Goal: Task Accomplishment & Management: Complete application form

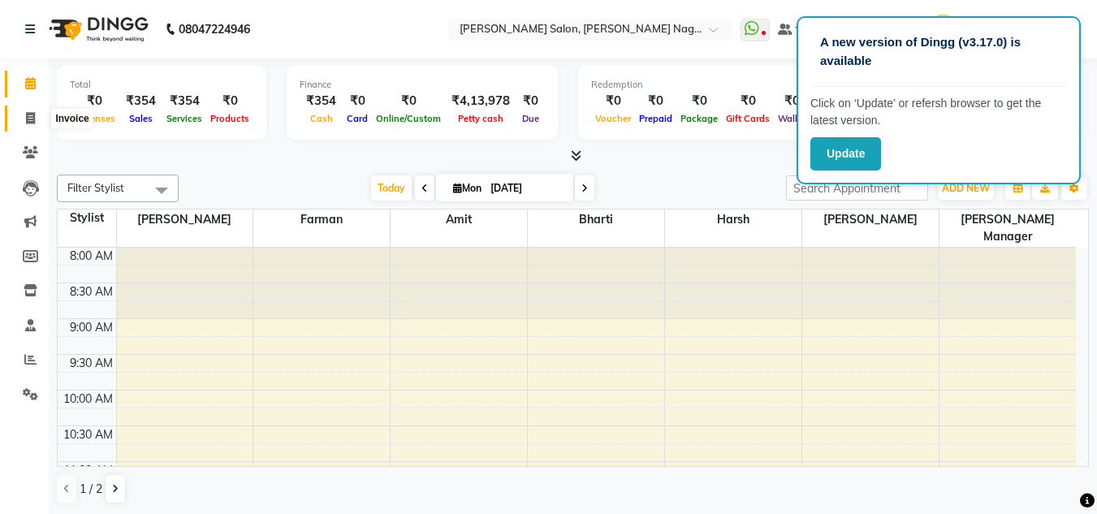
drag, startPoint x: 0, startPoint y: 0, endPoint x: 32, endPoint y: 119, distance: 123.7
click at [32, 119] on icon at bounding box center [30, 118] width 9 height 12
select select "service"
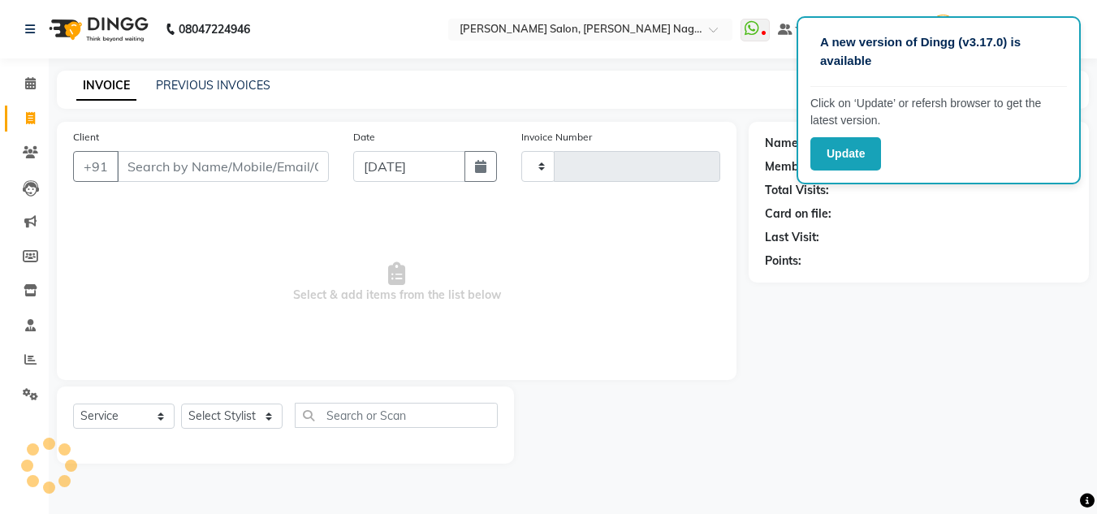
type input "0555"
select select "8641"
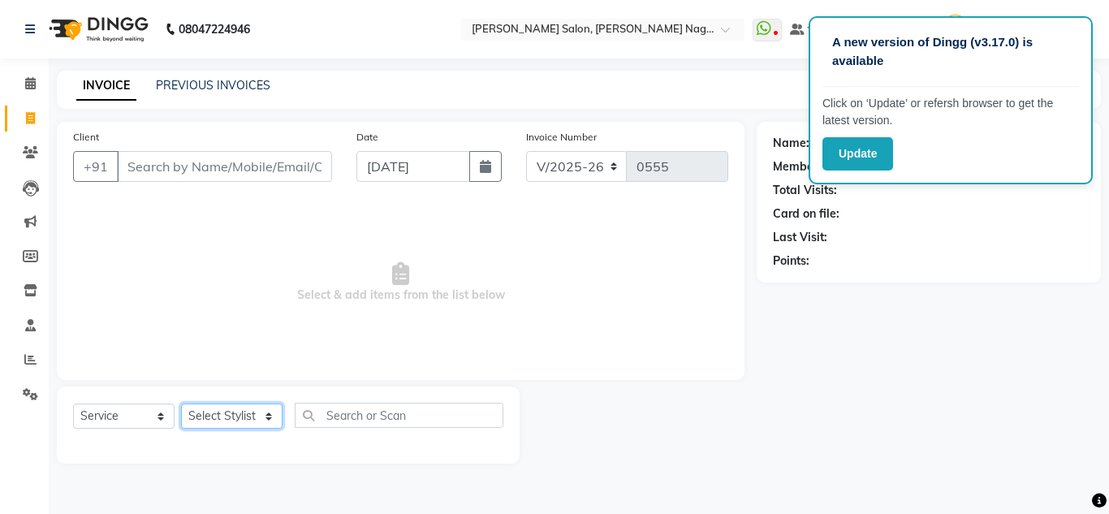
click at [268, 413] on select "Select Stylist [PERSON_NAME] [PERSON_NAME] [PERSON_NAME] Manager [PERSON_NAME] …" at bounding box center [231, 416] width 101 height 25
select select "86634"
click at [181, 404] on select "Select Stylist [PERSON_NAME] [PERSON_NAME] [PERSON_NAME] Manager [PERSON_NAME] …" at bounding box center [231, 416] width 101 height 25
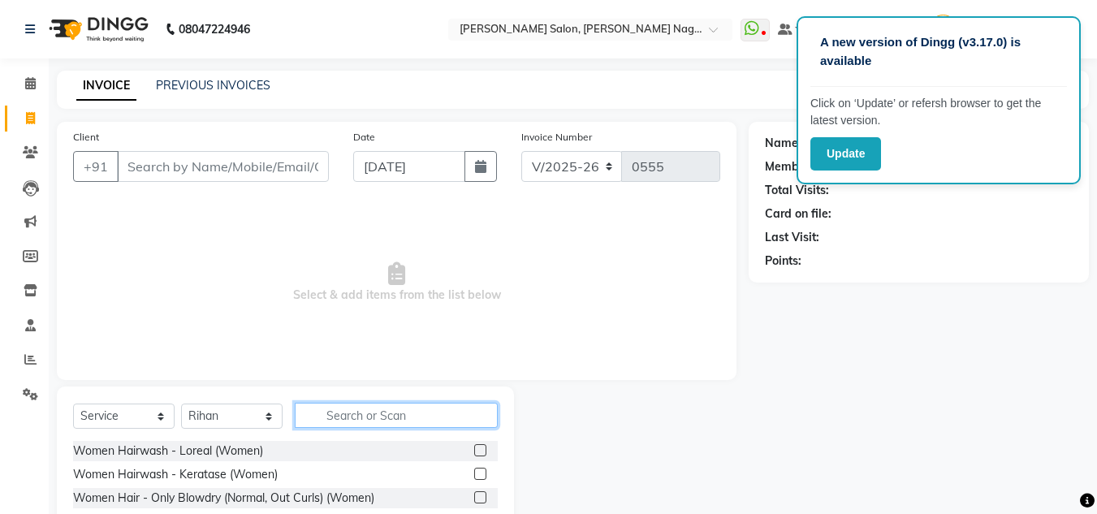
click at [371, 409] on input "text" at bounding box center [396, 415] width 203 height 25
type input "hair cut"
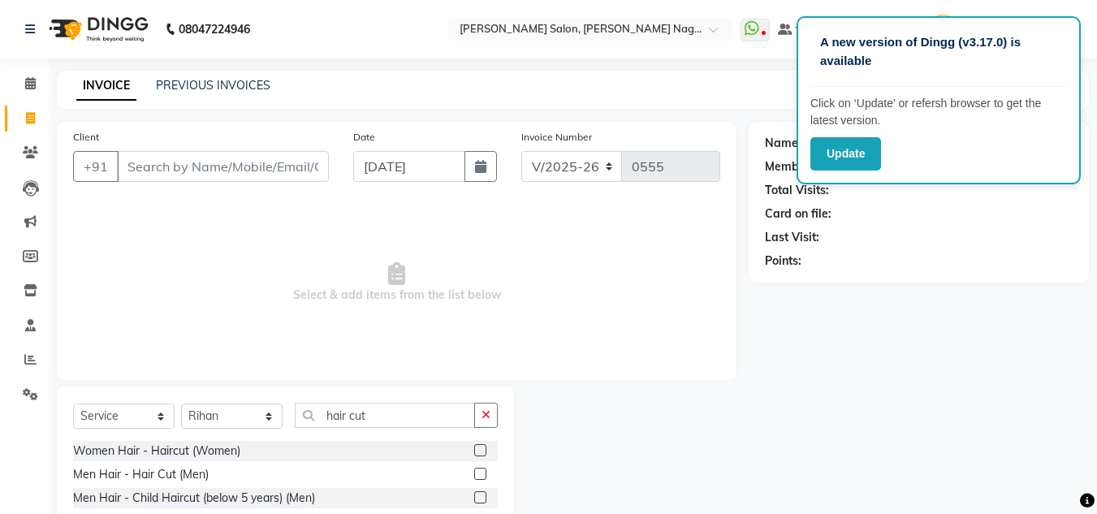
click at [480, 472] on label at bounding box center [480, 474] width 12 height 12
click at [480, 472] on input "checkbox" at bounding box center [479, 474] width 11 height 11
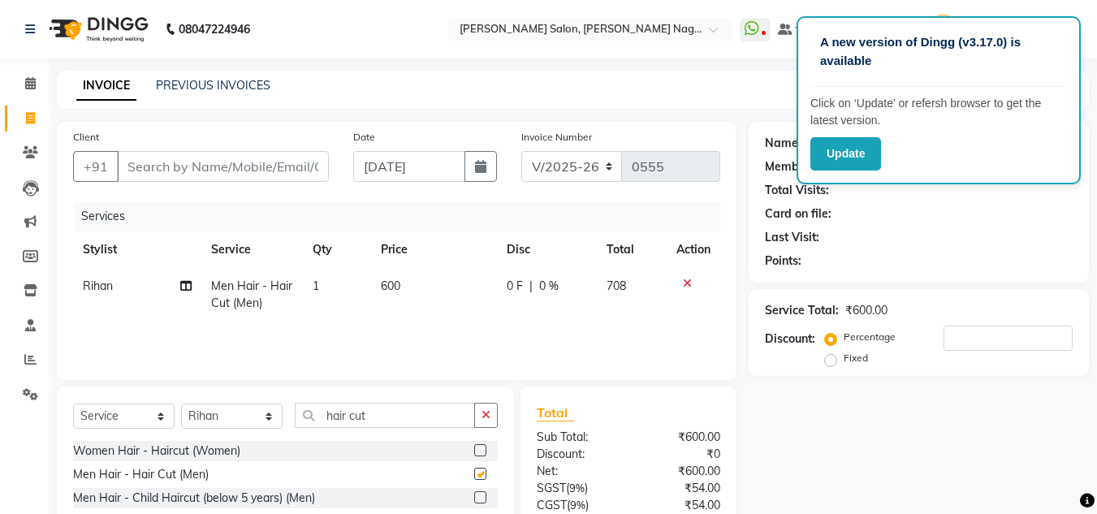
checkbox input "false"
click at [382, 419] on input "hair cut" at bounding box center [385, 415] width 180 height 25
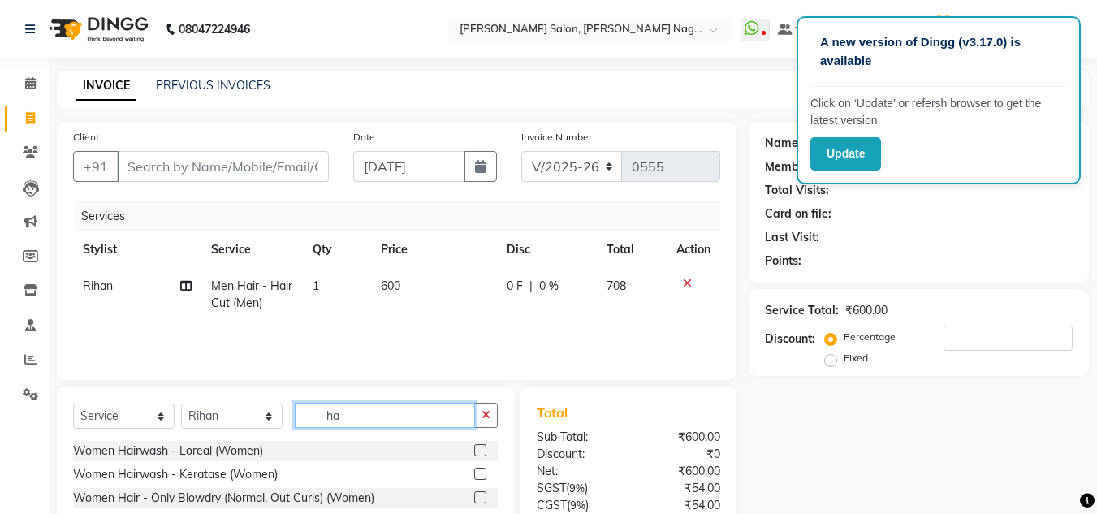
type input "h"
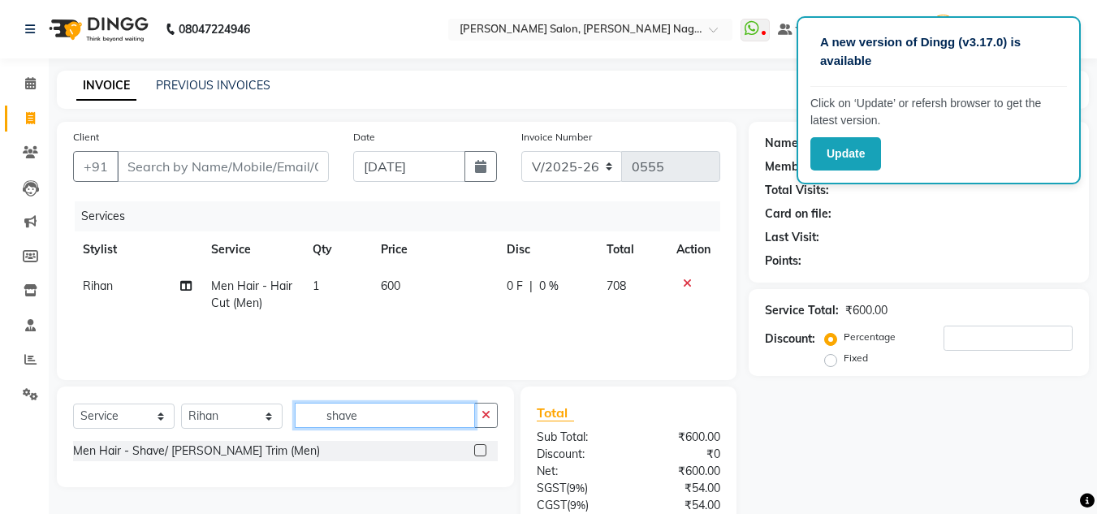
type input "shave"
click at [481, 451] on label at bounding box center [480, 450] width 12 height 12
click at [481, 451] on input "checkbox" at bounding box center [479, 451] width 11 height 11
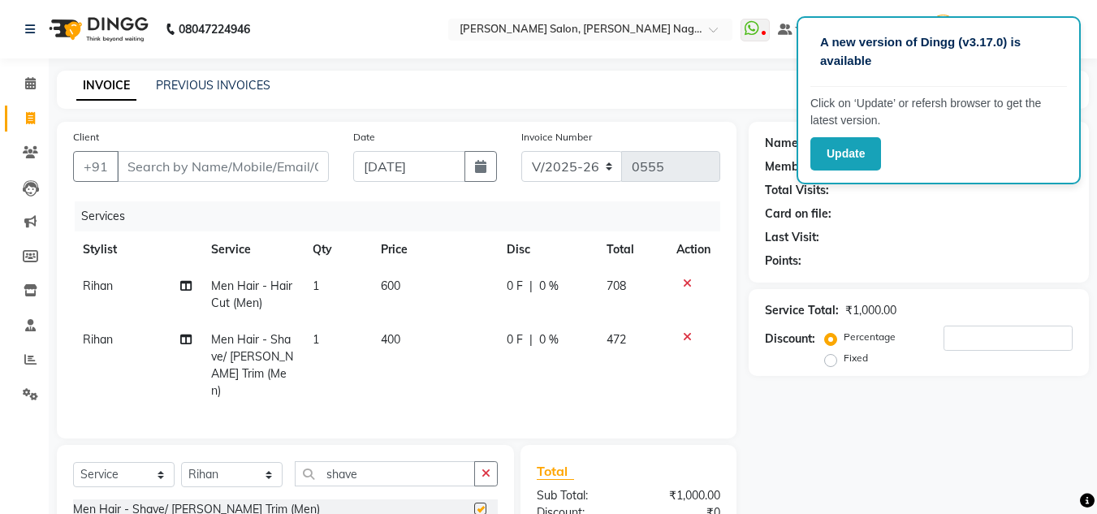
checkbox input "false"
click at [395, 337] on span "400" at bounding box center [390, 339] width 19 height 15
select select "86634"
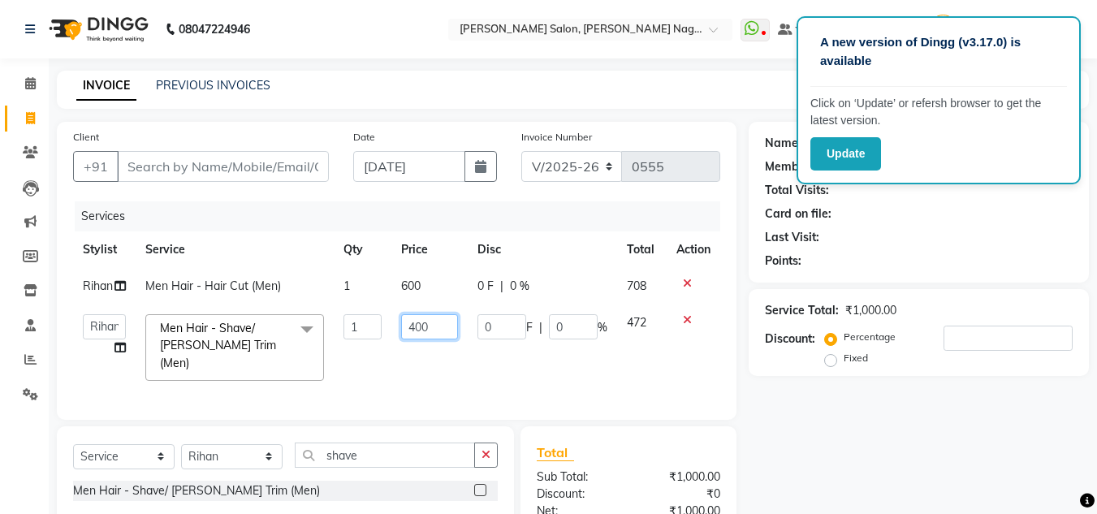
click at [428, 320] on input "400" at bounding box center [429, 326] width 56 height 25
type input "4"
type input "1000"
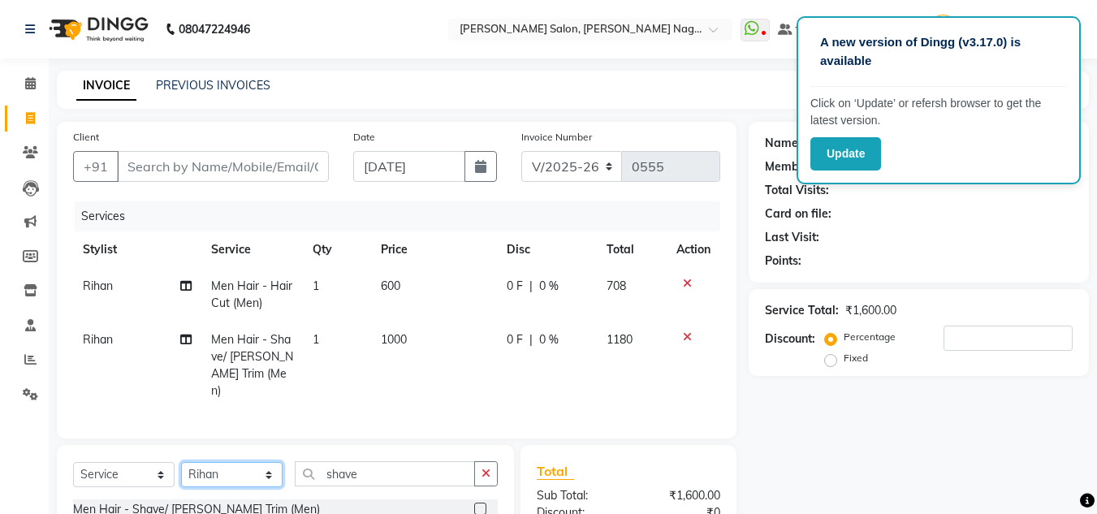
click at [270, 456] on div "Select Service Product Membership Package Voucher Prepaid Gift Card Select Styl…" at bounding box center [285, 495] width 457 height 101
select select "90271"
click at [181, 462] on select "Select Stylist [PERSON_NAME] [PERSON_NAME] [PERSON_NAME] Manager [PERSON_NAME] …" at bounding box center [231, 474] width 101 height 25
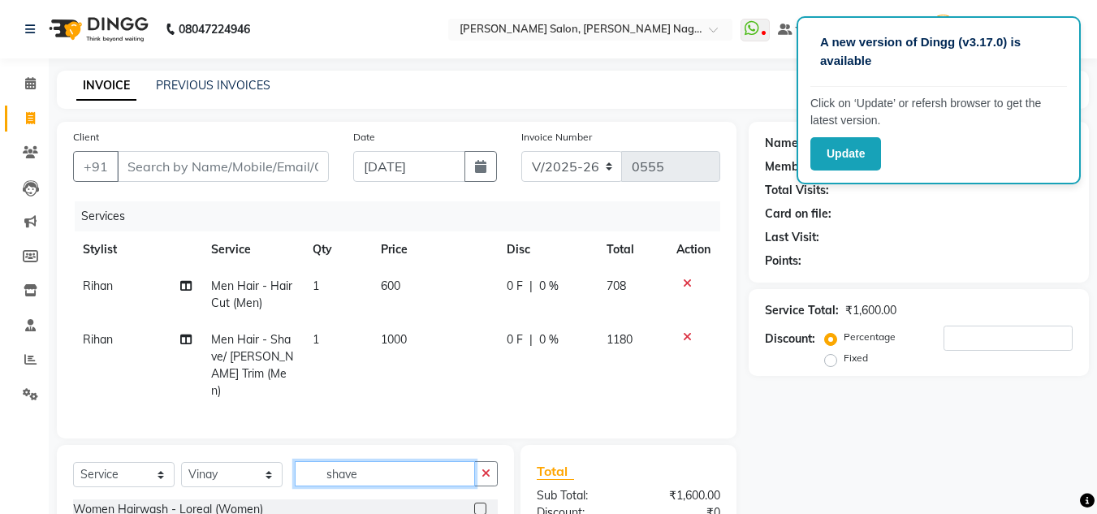
click at [362, 469] on input "shave" at bounding box center [385, 473] width 180 height 25
type input "s"
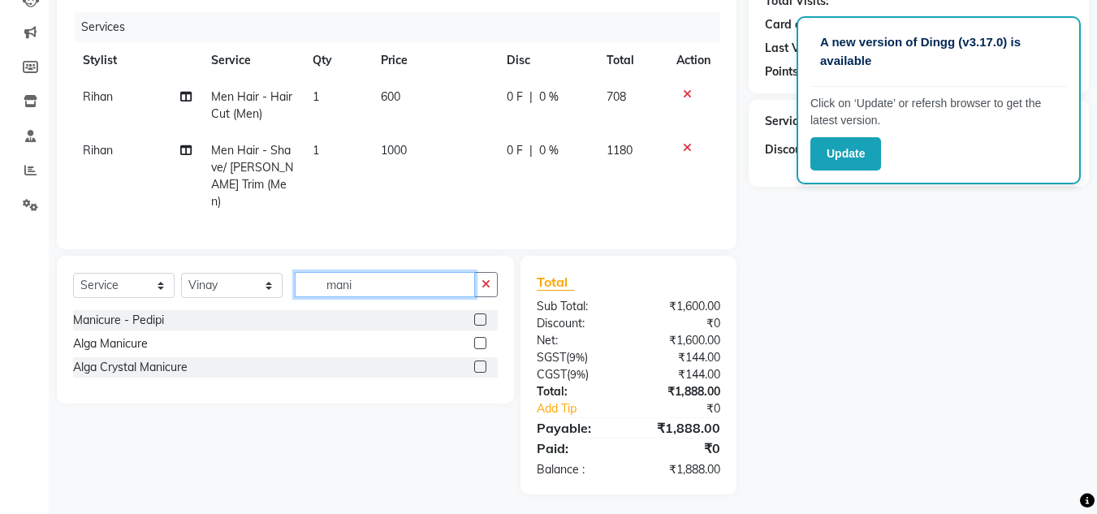
type input "mani"
click at [482, 313] on label at bounding box center [480, 319] width 12 height 12
click at [482, 315] on input "checkbox" at bounding box center [479, 320] width 11 height 11
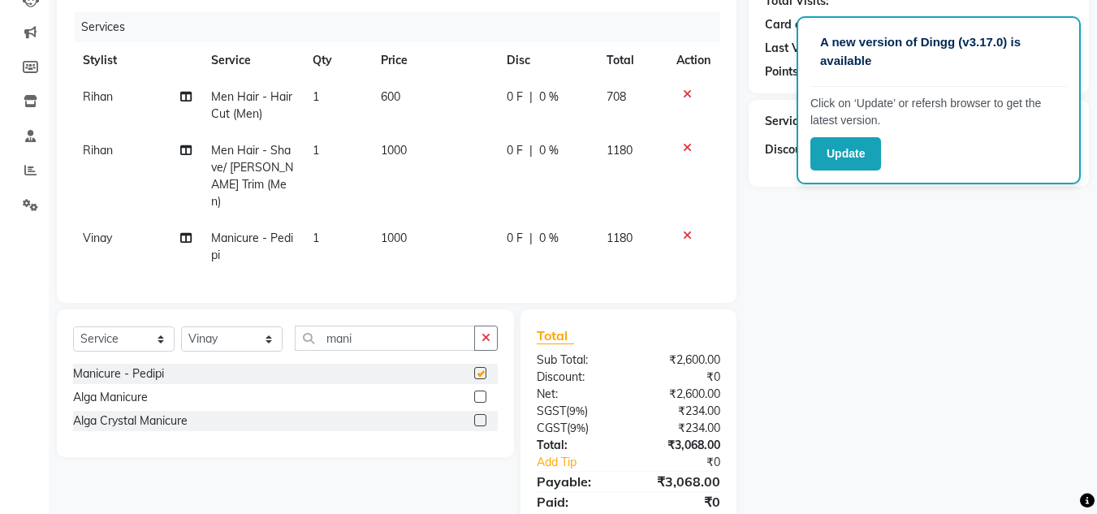
checkbox input "false"
click at [401, 231] on span "1000" at bounding box center [394, 238] width 26 height 15
select select "90271"
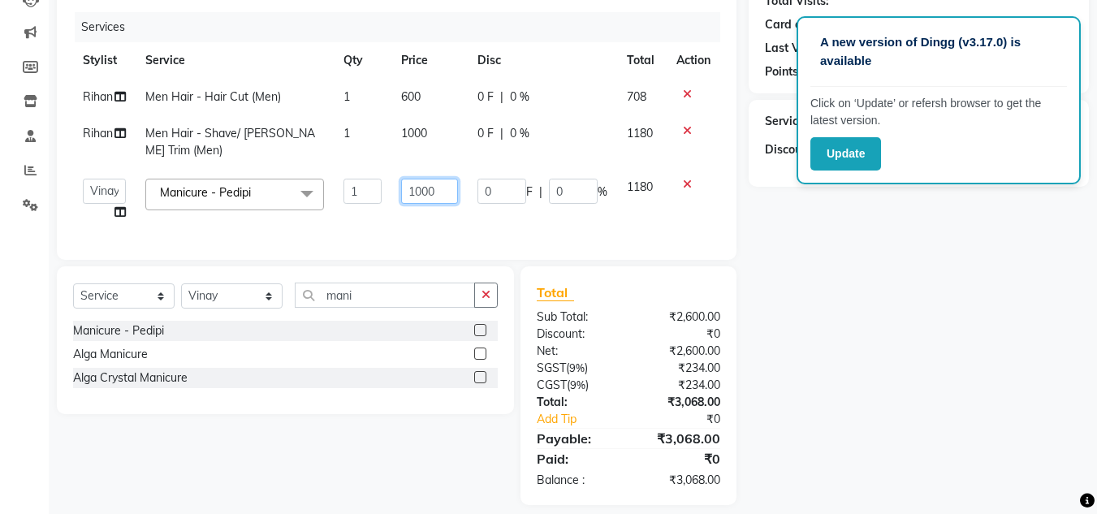
click at [428, 193] on input "1000" at bounding box center [429, 191] width 56 height 25
type input "700"
click at [383, 312] on div "Select Service Product Membership Package Voucher Prepaid Gift Card Select Styl…" at bounding box center [285, 340] width 457 height 148
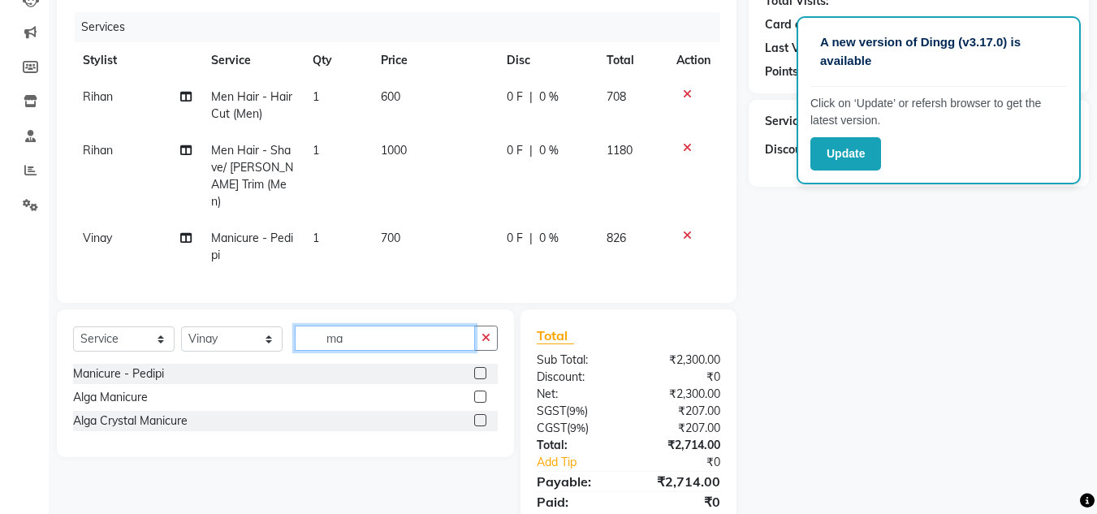
type input "m"
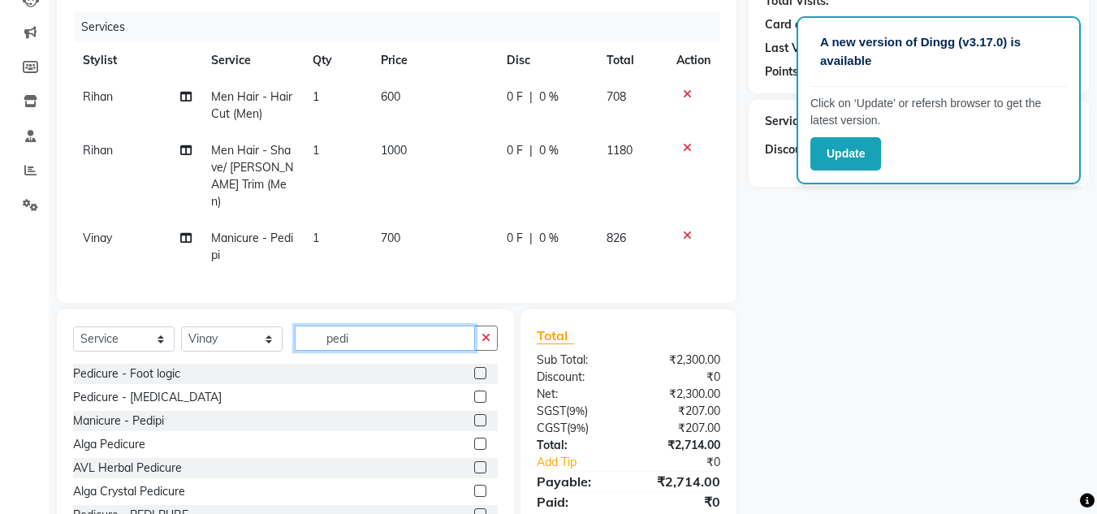
scroll to position [26, 0]
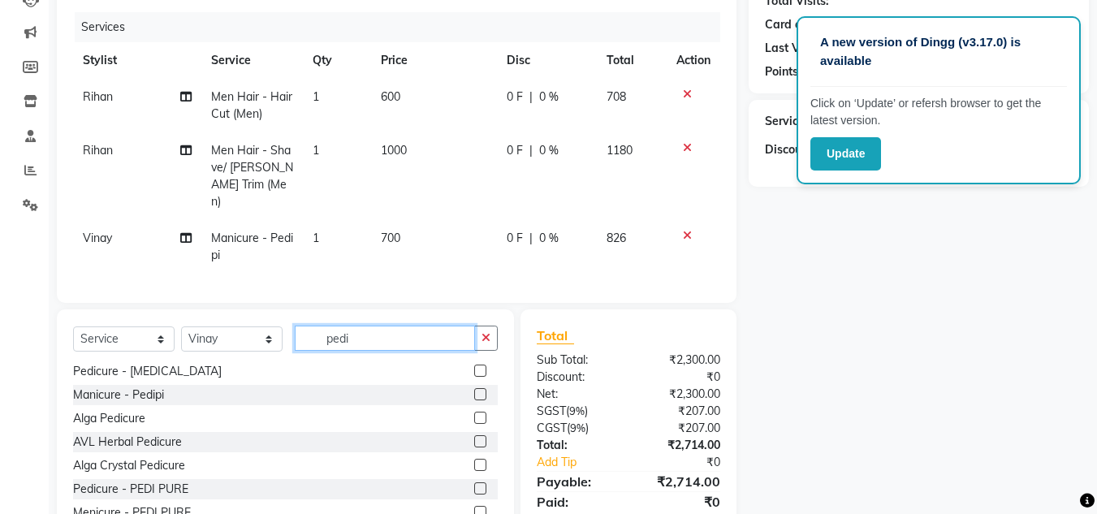
type input "pedi"
click at [474, 460] on label at bounding box center [480, 465] width 12 height 12
click at [474, 460] on input "checkbox" at bounding box center [479, 465] width 11 height 11
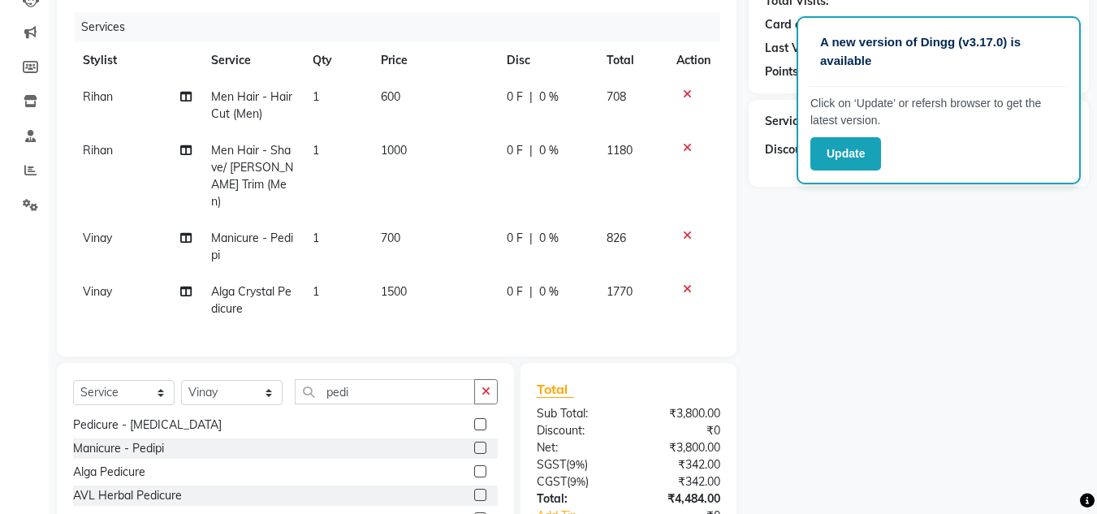
checkbox input "false"
click at [395, 284] on span "1500" at bounding box center [394, 291] width 26 height 15
select select "90271"
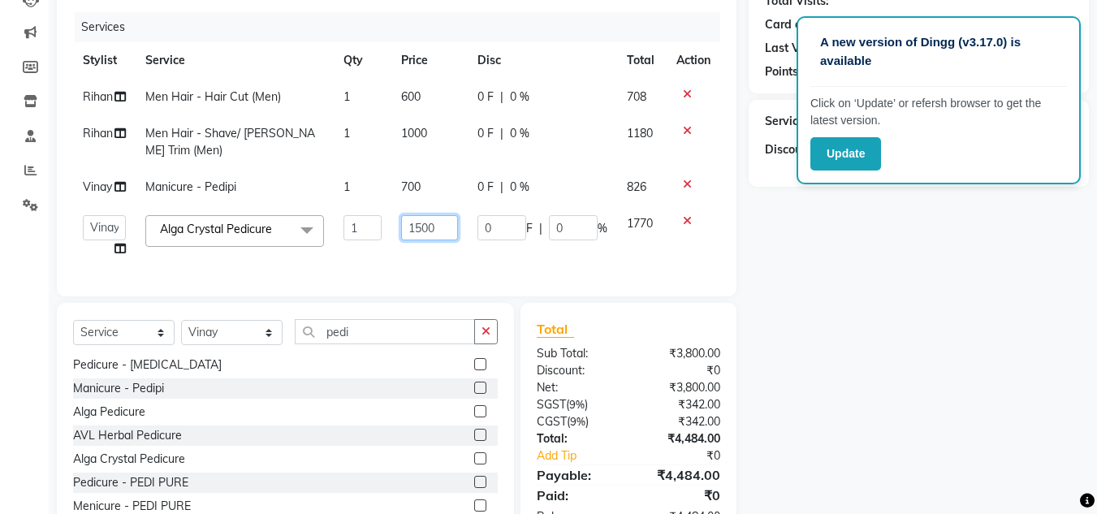
click at [425, 226] on input "1500" at bounding box center [429, 227] width 56 height 25
type input "1200"
click at [433, 247] on tbody "Rihan Men Hair - Hair Cut (Men) 1 600 0 F | 0 % 708 Rihan Men Hair - Shave/ Bea…" at bounding box center [396, 173] width 647 height 188
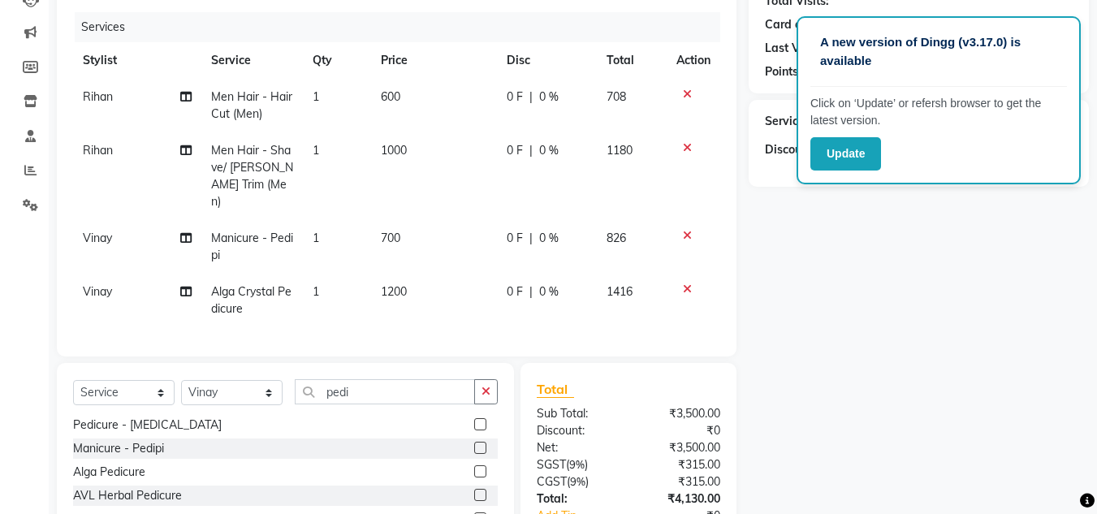
click at [395, 284] on span "1200" at bounding box center [394, 291] width 26 height 15
select select "90271"
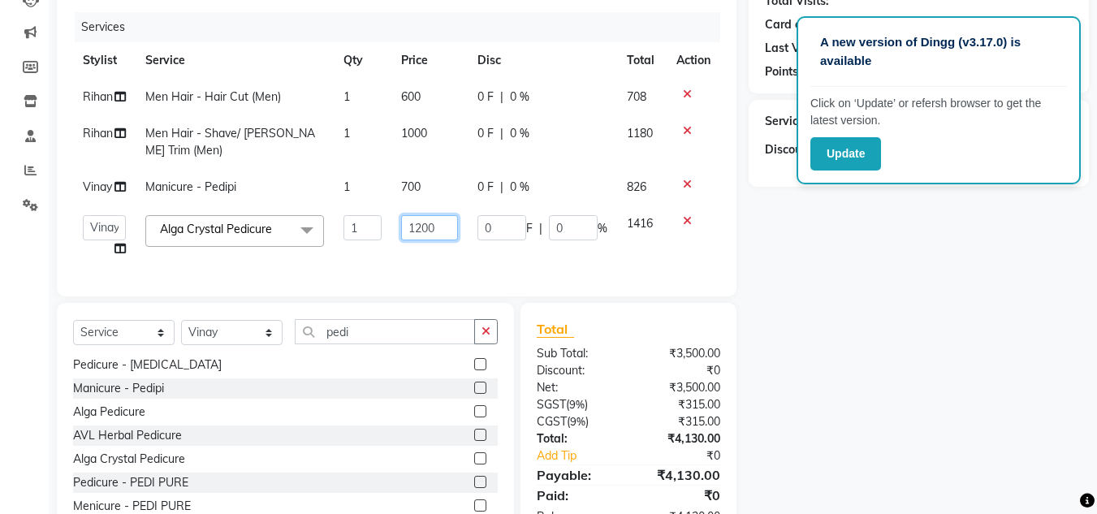
click at [422, 223] on input "1200" at bounding box center [429, 227] width 56 height 25
type input "700"
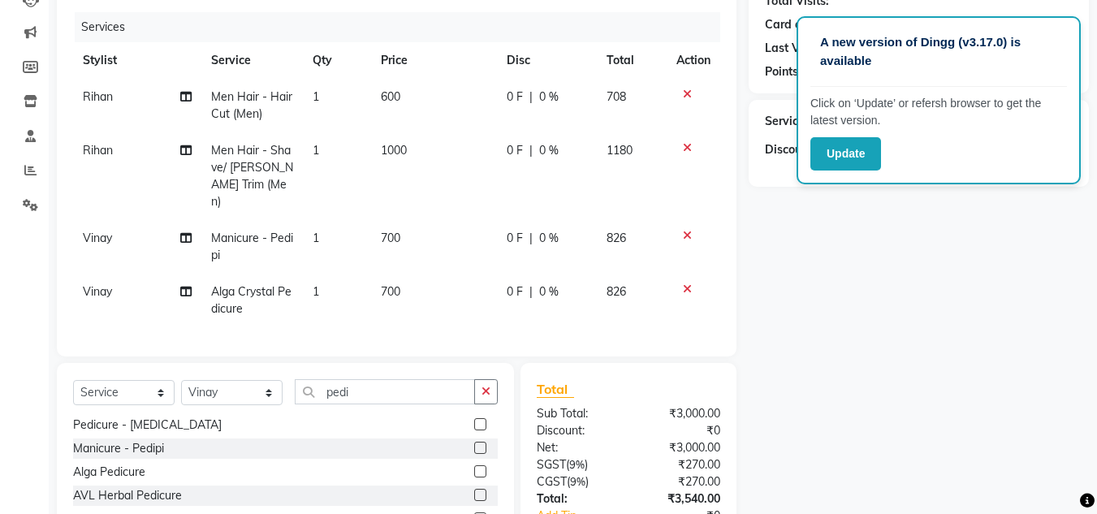
click at [437, 274] on td "700" at bounding box center [434, 301] width 126 height 54
select select "90271"
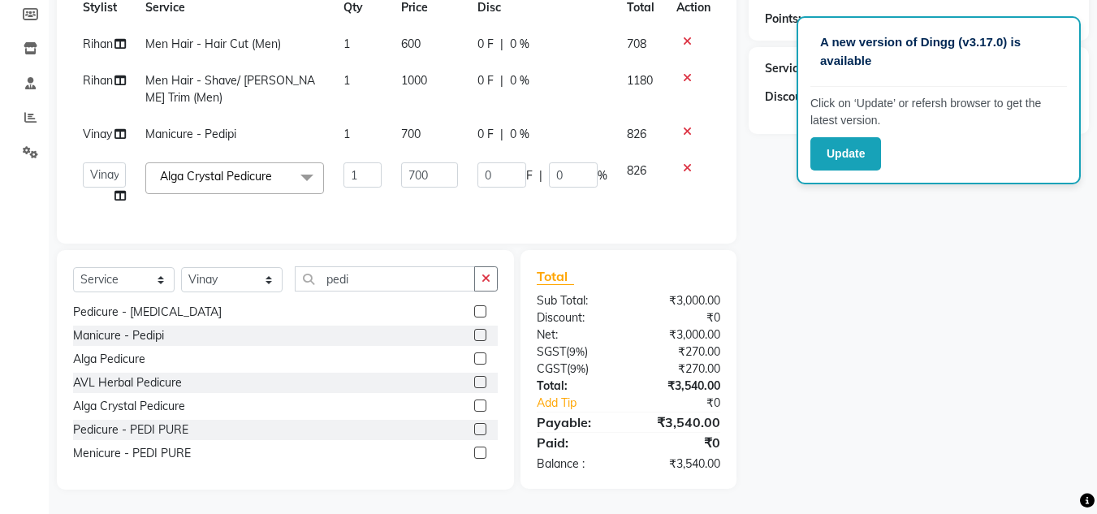
scroll to position [0, 0]
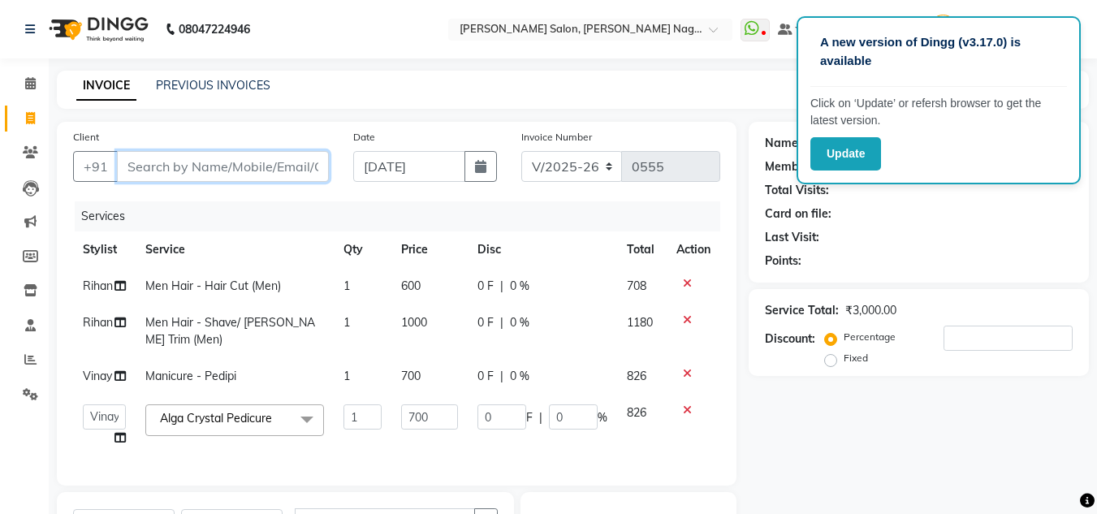
click at [209, 167] on input "Client" at bounding box center [223, 166] width 212 height 31
type input "9"
type input "0"
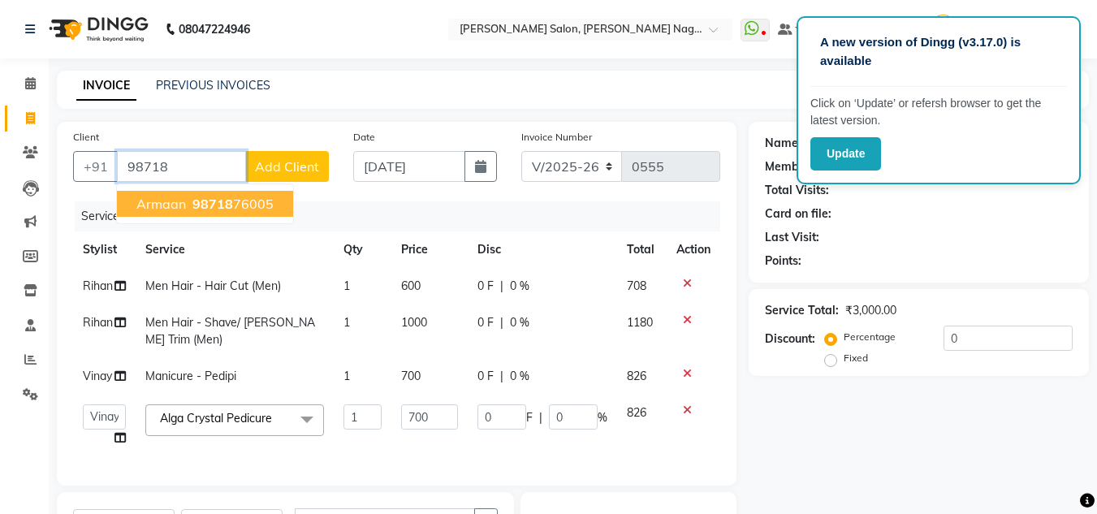
click at [210, 201] on span "98718" at bounding box center [212, 204] width 41 height 16
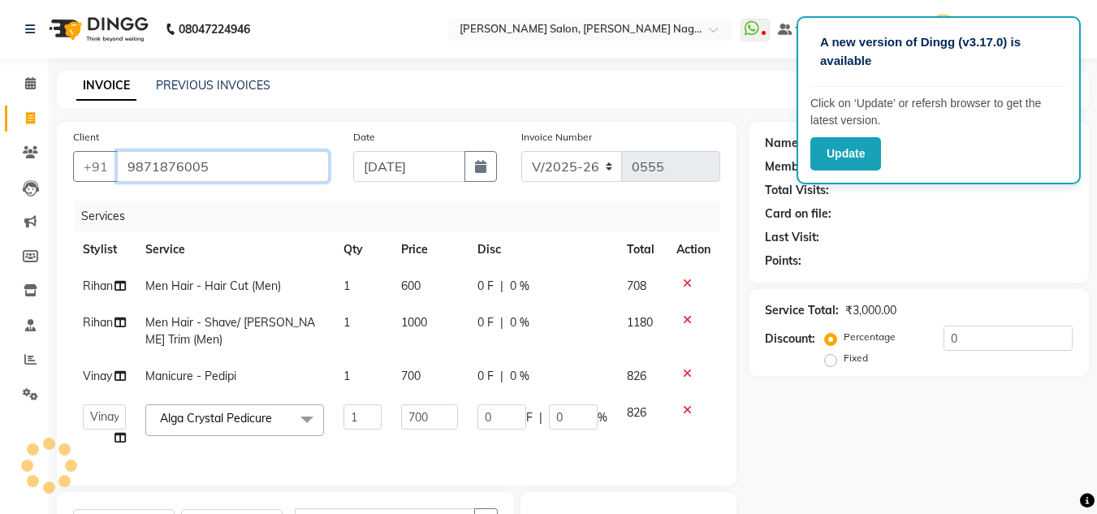
type input "9871876005"
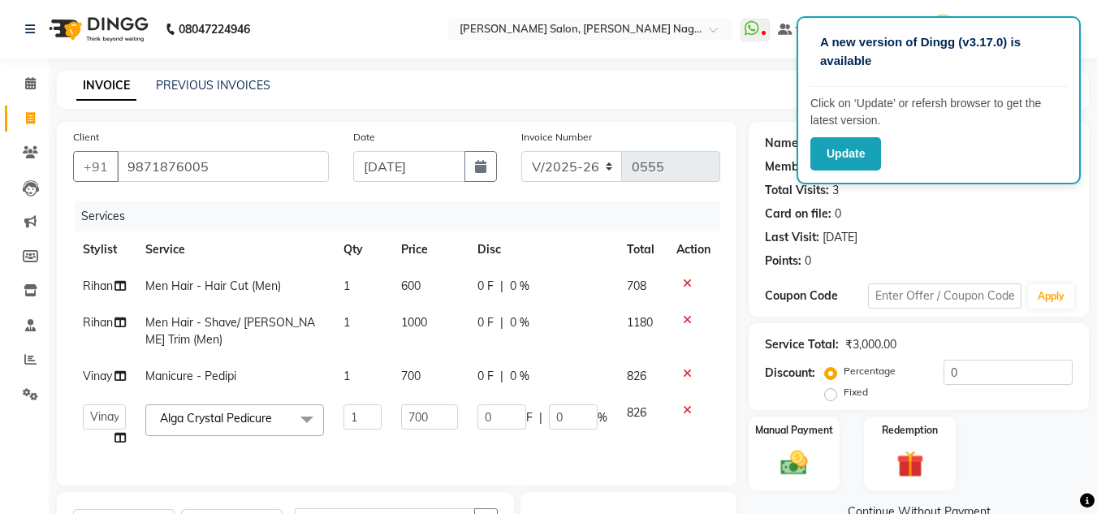
scroll to position [254, 0]
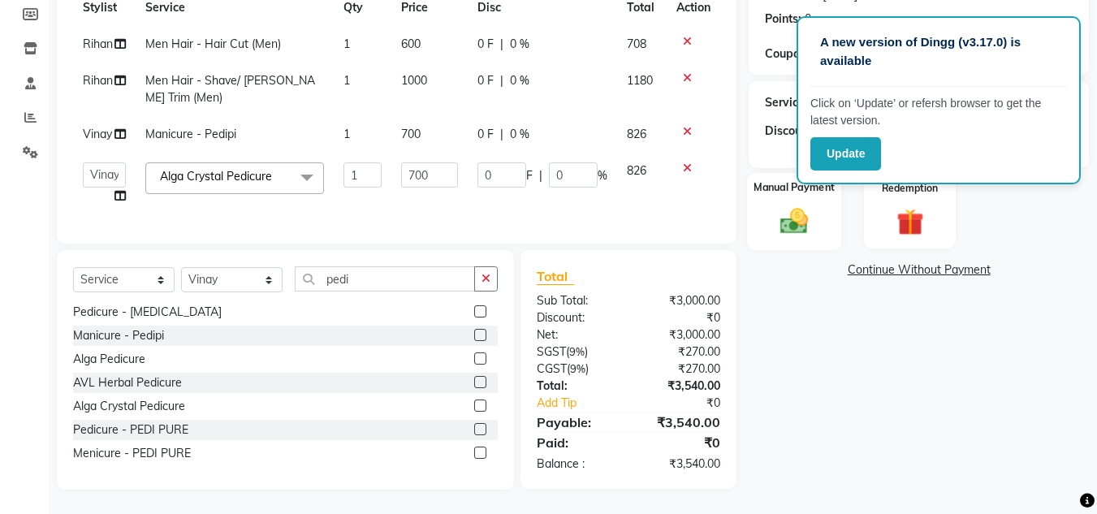
click at [772, 218] on img at bounding box center [793, 221] width 45 height 32
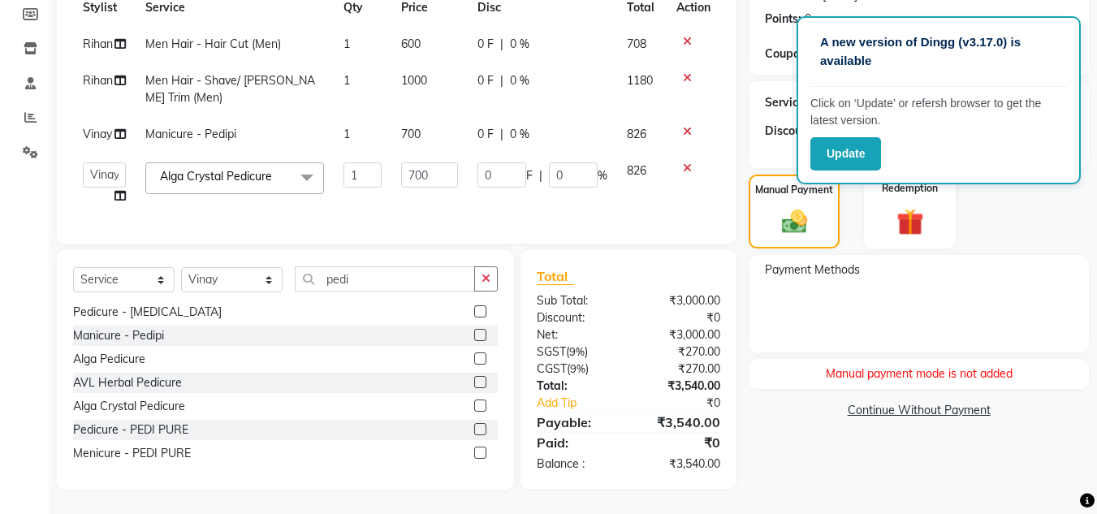
scroll to position [0, 0]
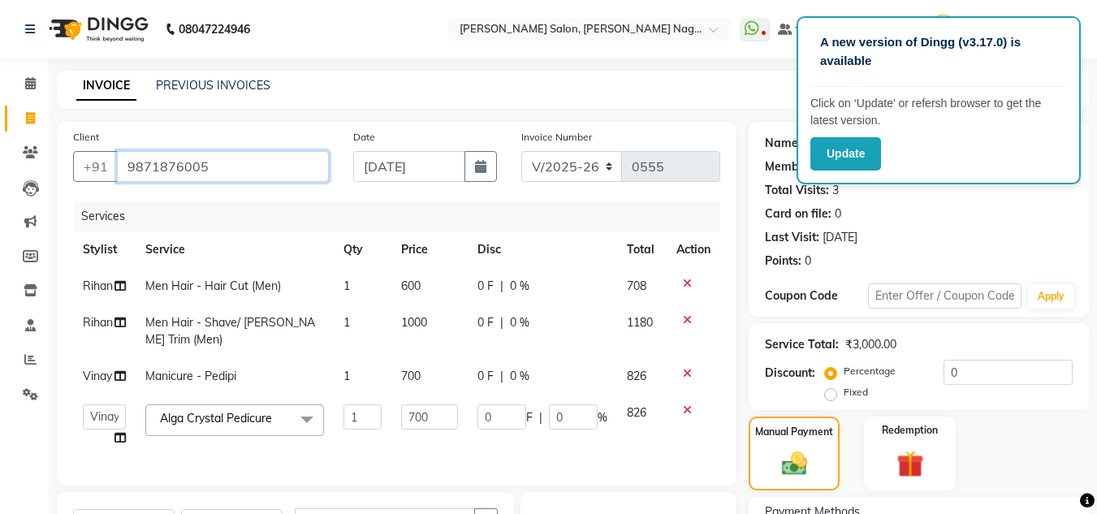
drag, startPoint x: 236, startPoint y: 166, endPoint x: 121, endPoint y: 171, distance: 115.4
click at [121, 171] on input "9871876005" at bounding box center [223, 166] width 212 height 31
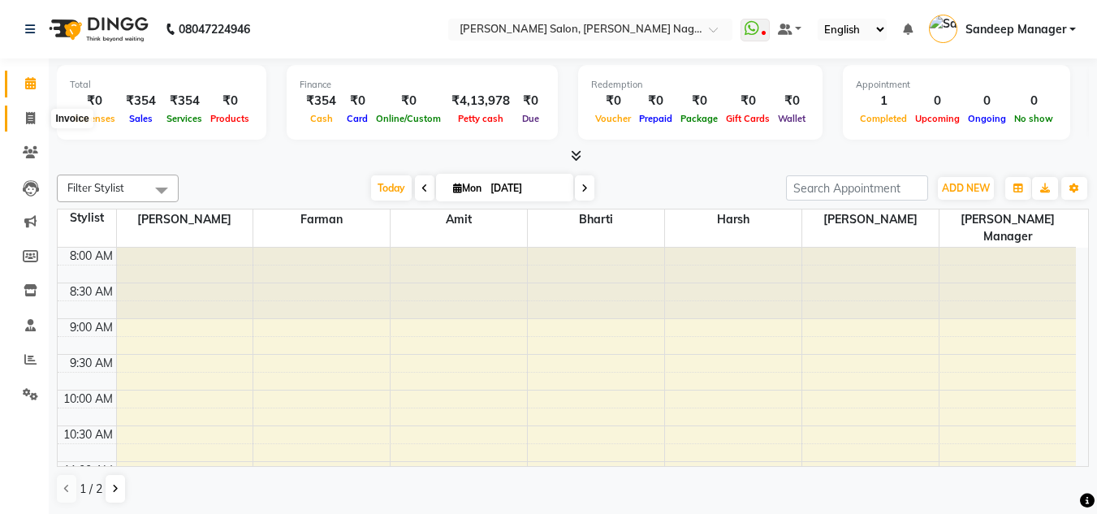
click at [34, 116] on icon at bounding box center [30, 118] width 9 height 12
select select "8641"
select select "service"
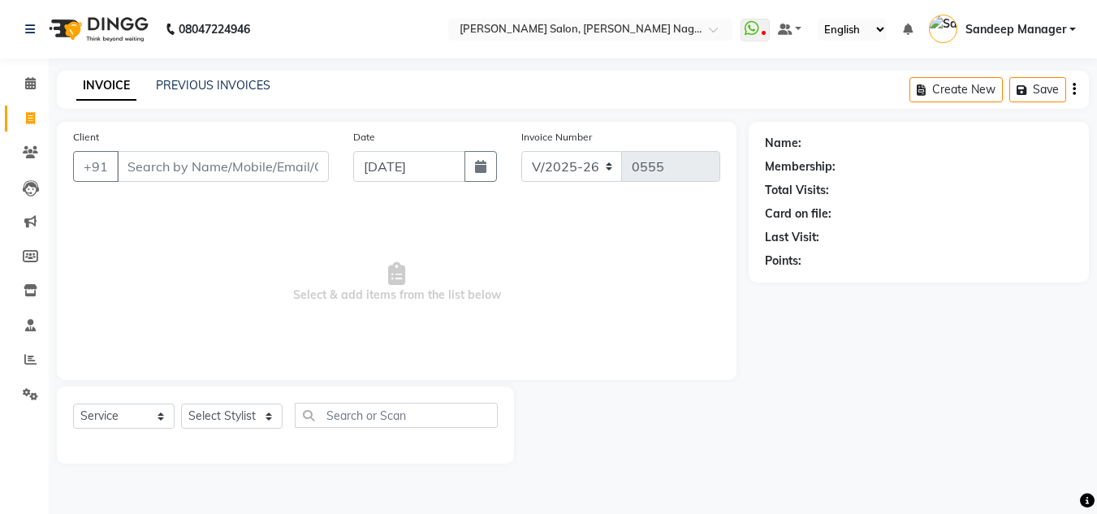
click at [182, 159] on input "Client" at bounding box center [223, 166] width 212 height 31
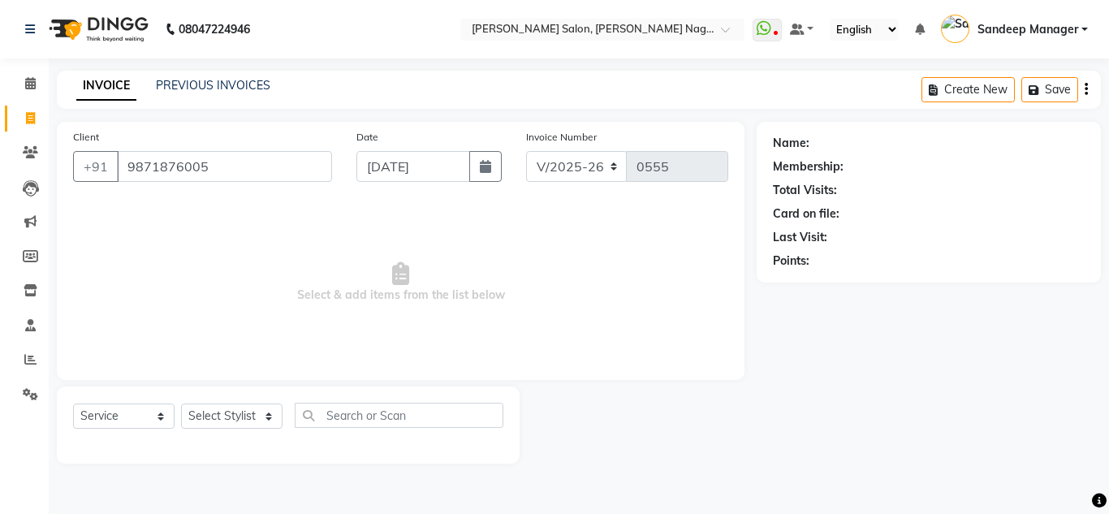
type input "9871876005"
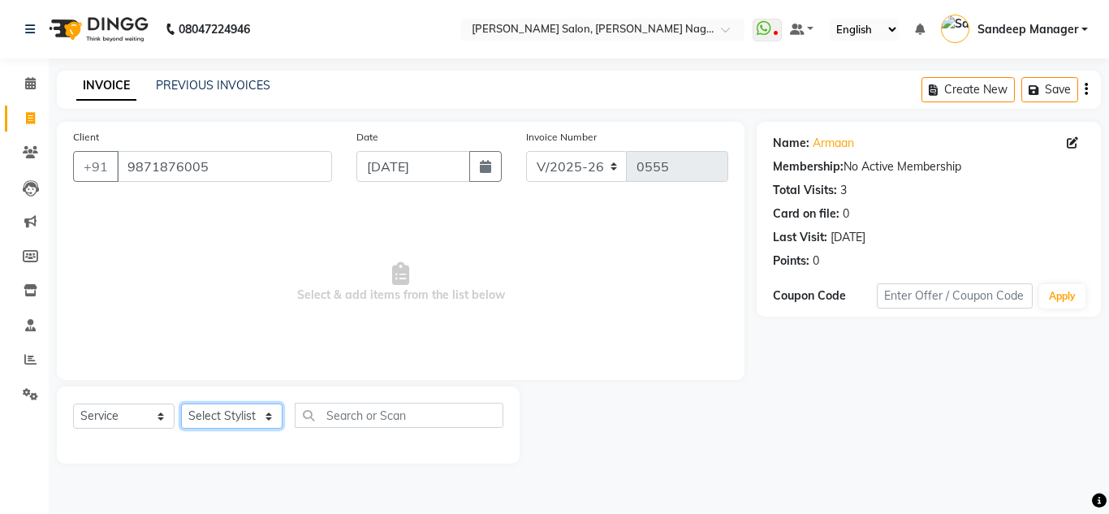
click at [264, 405] on select "Select Stylist [PERSON_NAME] [PERSON_NAME] [PERSON_NAME] Manager [PERSON_NAME] …" at bounding box center [231, 416] width 101 height 25
select select "86634"
click at [181, 404] on select "Select Stylist [PERSON_NAME] [PERSON_NAME] [PERSON_NAME] Manager [PERSON_NAME] …" at bounding box center [231, 416] width 101 height 25
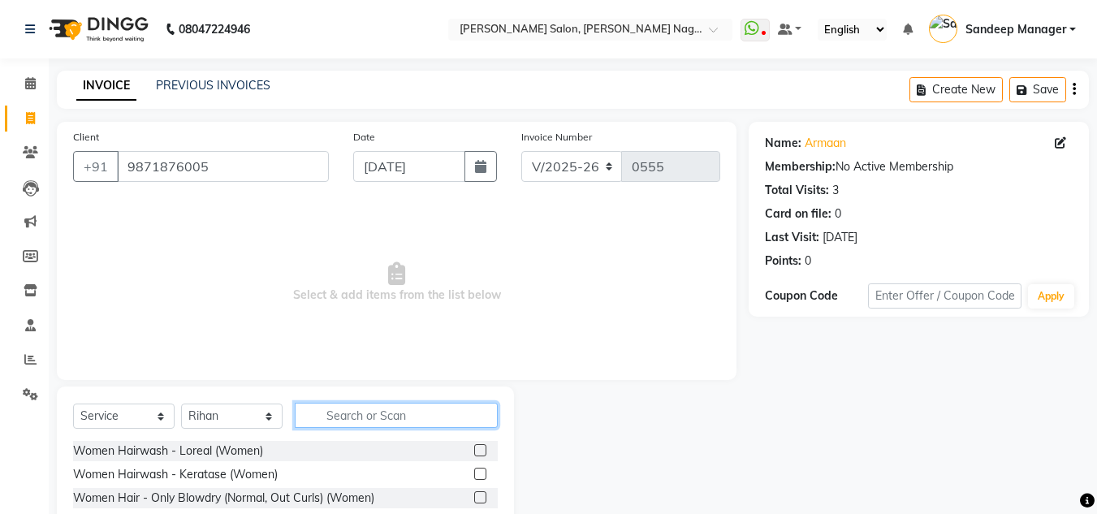
click at [371, 412] on input "text" at bounding box center [396, 415] width 203 height 25
type input "hair cut"
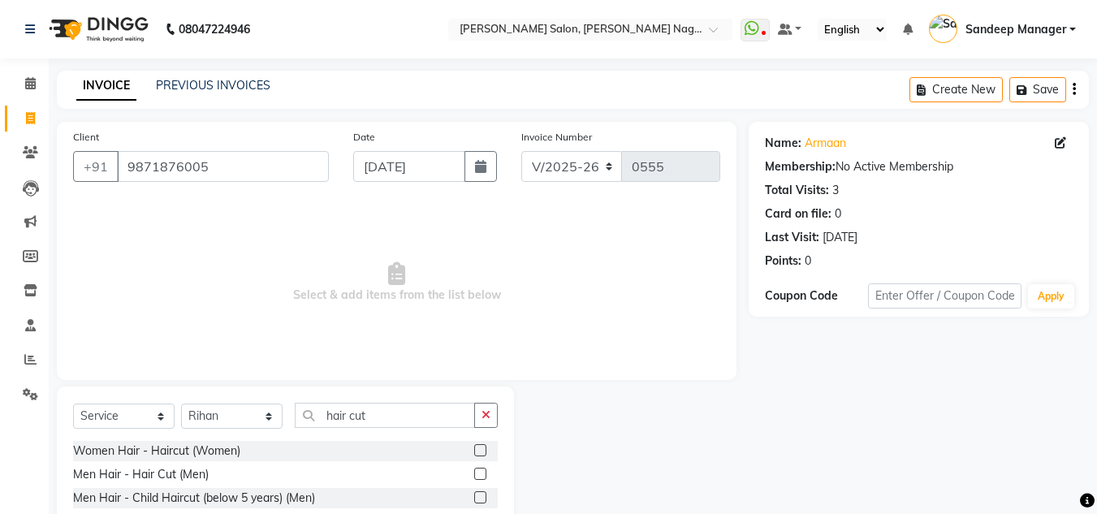
click at [478, 473] on label at bounding box center [480, 474] width 12 height 12
click at [478, 473] on input "checkbox" at bounding box center [479, 474] width 11 height 11
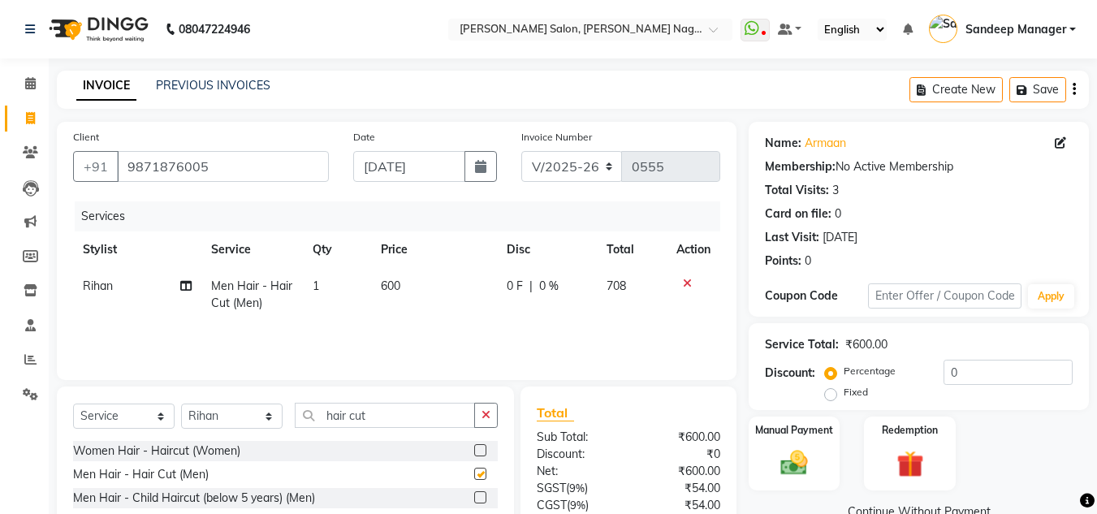
checkbox input "false"
click at [389, 405] on input "hair cut" at bounding box center [385, 415] width 180 height 25
type input "h"
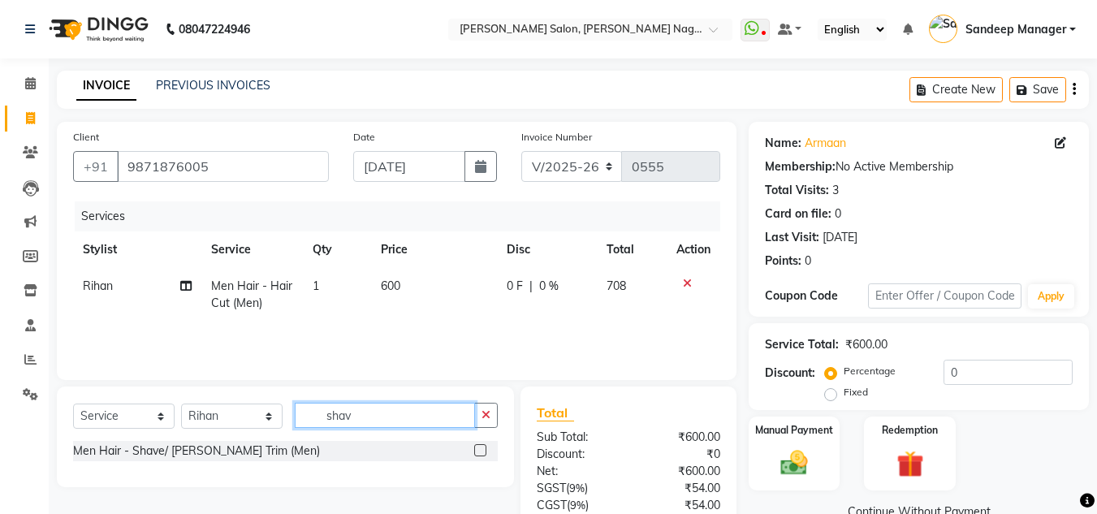
type input "shav"
click at [478, 450] on label at bounding box center [480, 450] width 12 height 12
click at [478, 450] on input "checkbox" at bounding box center [479, 451] width 11 height 11
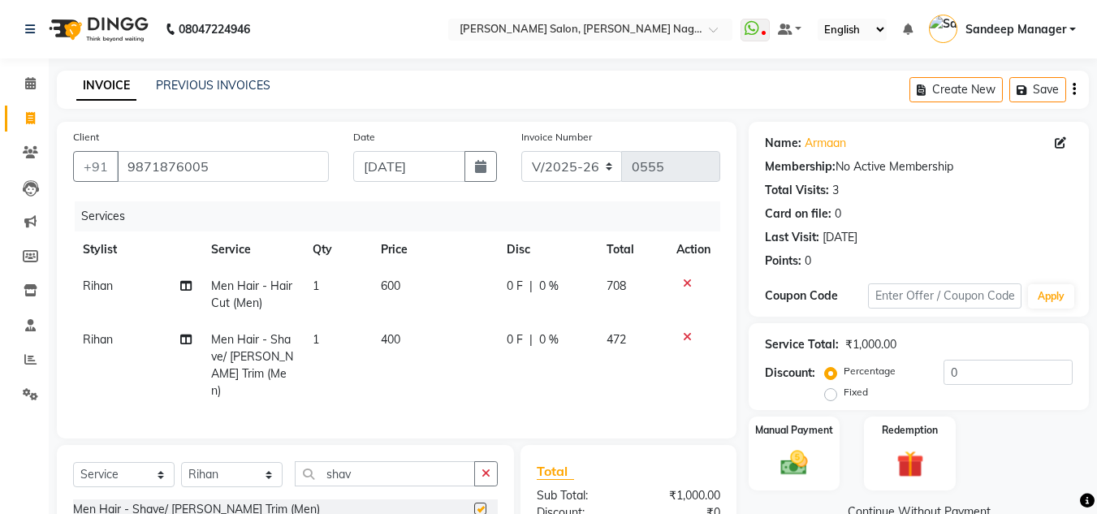
checkbox input "false"
click at [395, 341] on span "400" at bounding box center [390, 339] width 19 height 15
select select "86634"
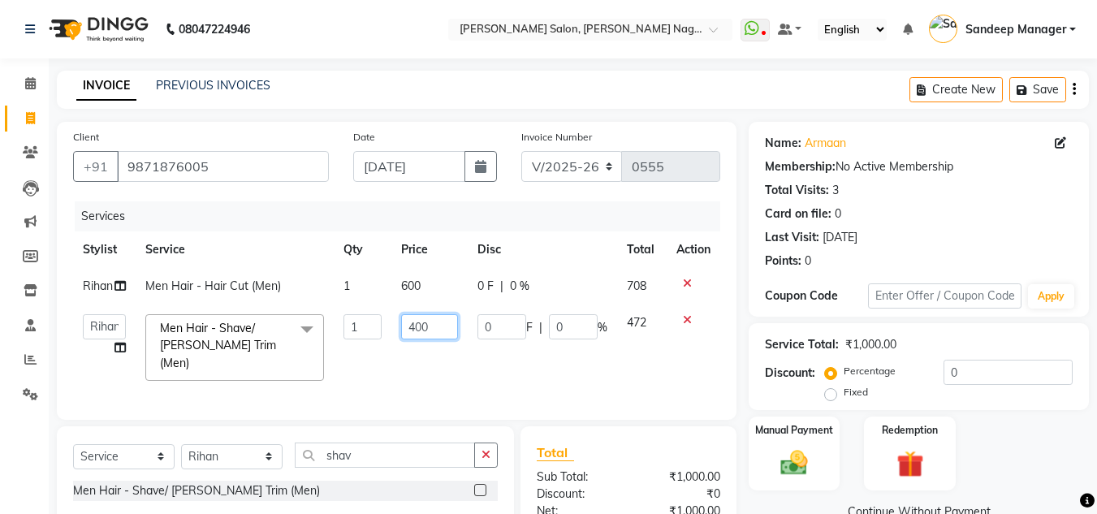
click at [413, 326] on input "400" at bounding box center [429, 326] width 56 height 25
type input "1000"
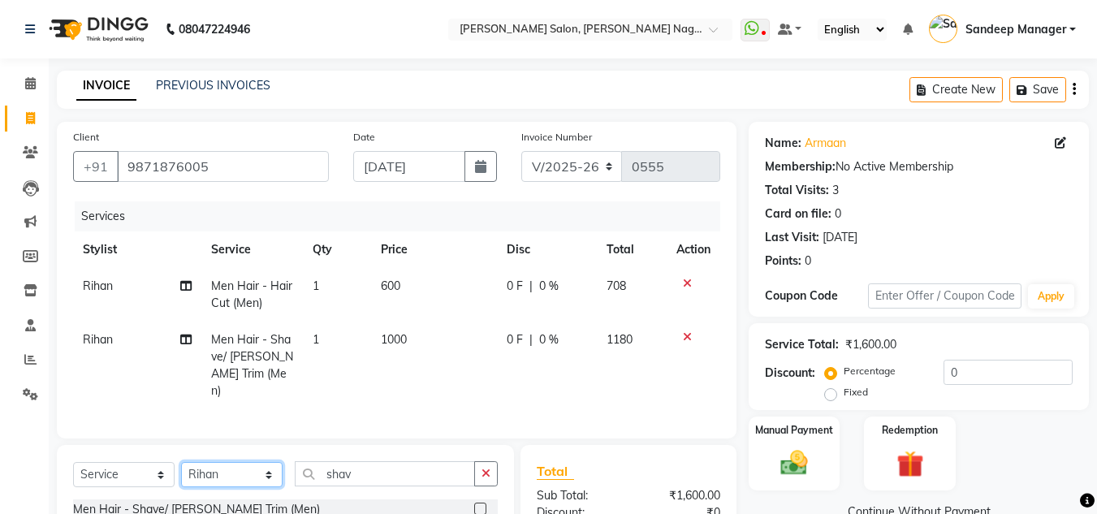
click at [276, 462] on select "Select Stylist [PERSON_NAME] [PERSON_NAME] [PERSON_NAME] Manager [PERSON_NAME] …" at bounding box center [231, 474] width 101 height 25
click at [249, 462] on select "Select Stylist [PERSON_NAME] [PERSON_NAME] [PERSON_NAME] Manager [PERSON_NAME] …" at bounding box center [231, 474] width 101 height 25
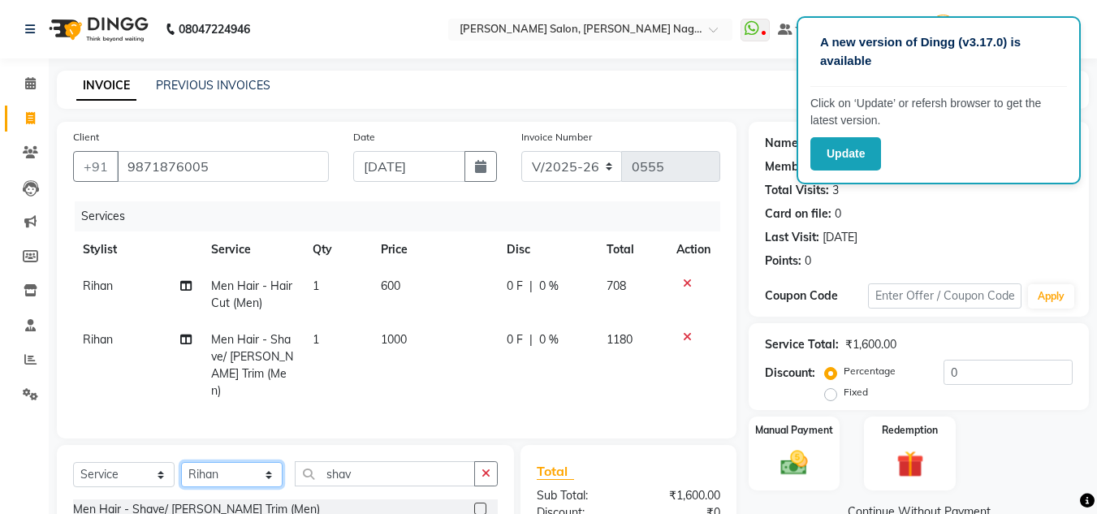
click at [263, 476] on select "Select Stylist [PERSON_NAME] [PERSON_NAME] [PERSON_NAME] Manager [PERSON_NAME] …" at bounding box center [231, 474] width 101 height 25
select select "90271"
click at [181, 462] on select "Select Stylist [PERSON_NAME] [PERSON_NAME] [PERSON_NAME] Manager [PERSON_NAME] …" at bounding box center [231, 474] width 101 height 25
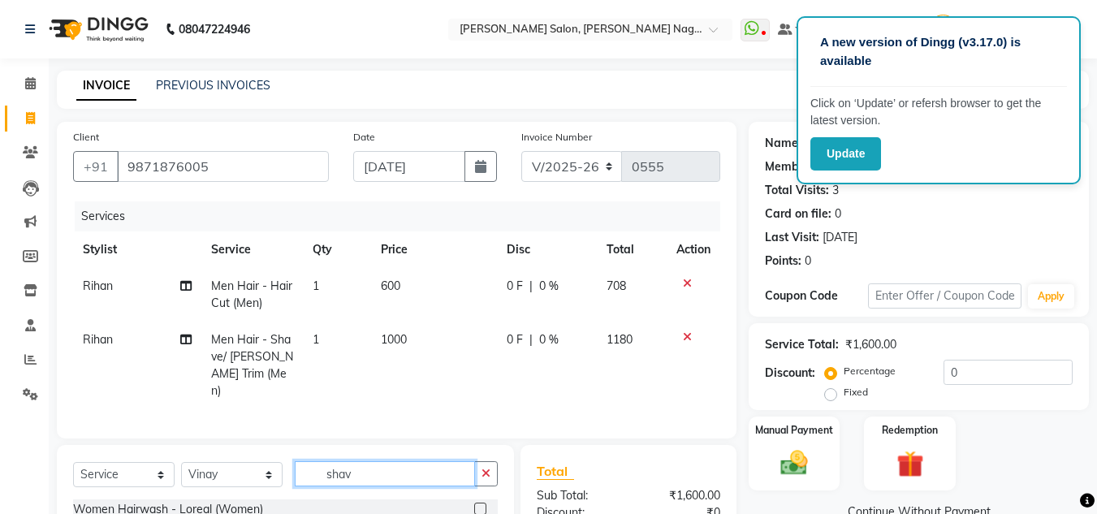
click at [384, 462] on input "shav" at bounding box center [385, 473] width 180 height 25
type input "s"
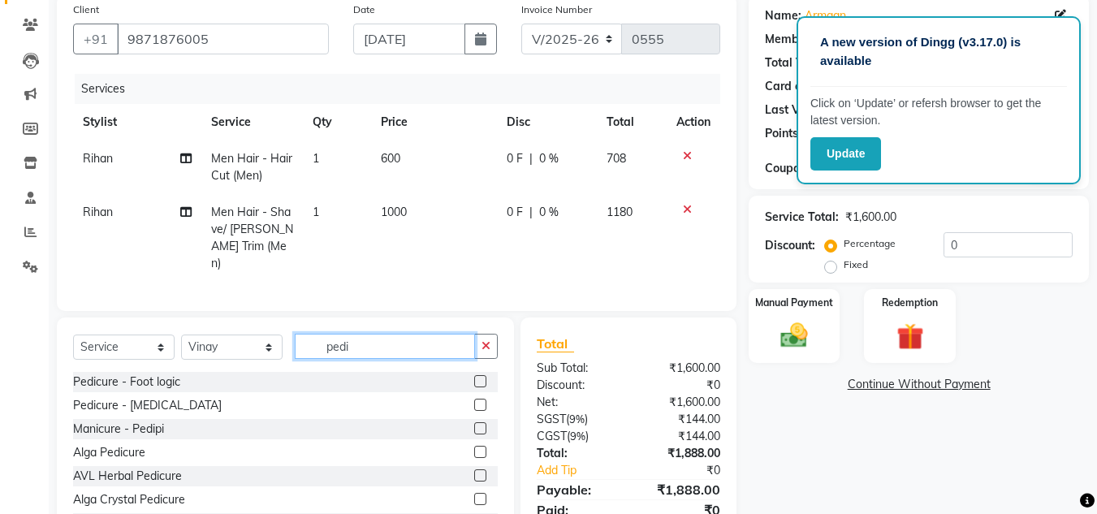
scroll to position [128, 0]
type input "pedi"
click at [474, 421] on label at bounding box center [480, 427] width 12 height 12
click at [474, 423] on input "checkbox" at bounding box center [479, 428] width 11 height 11
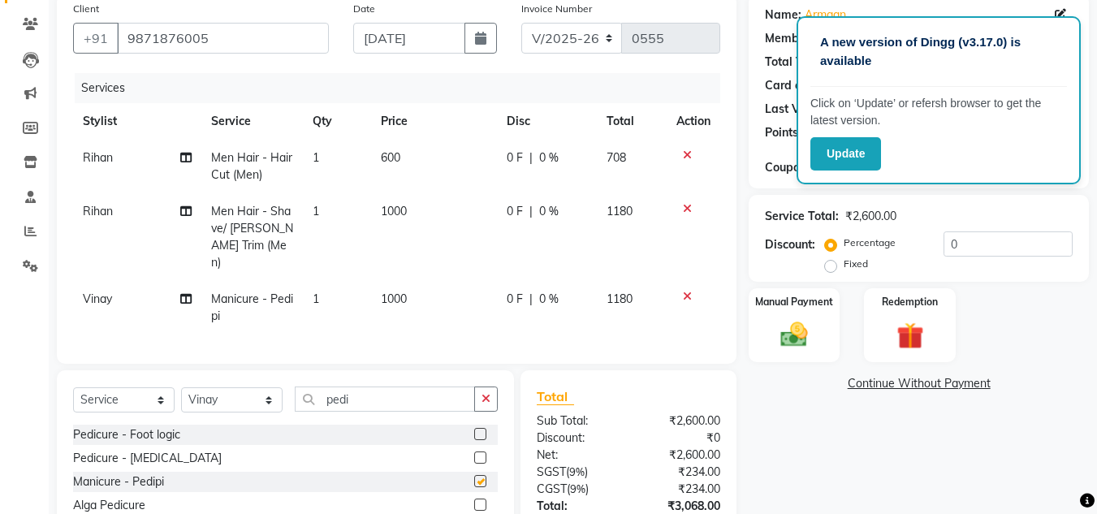
checkbox input "false"
click at [408, 281] on td "1000" at bounding box center [434, 308] width 126 height 54
select select "90271"
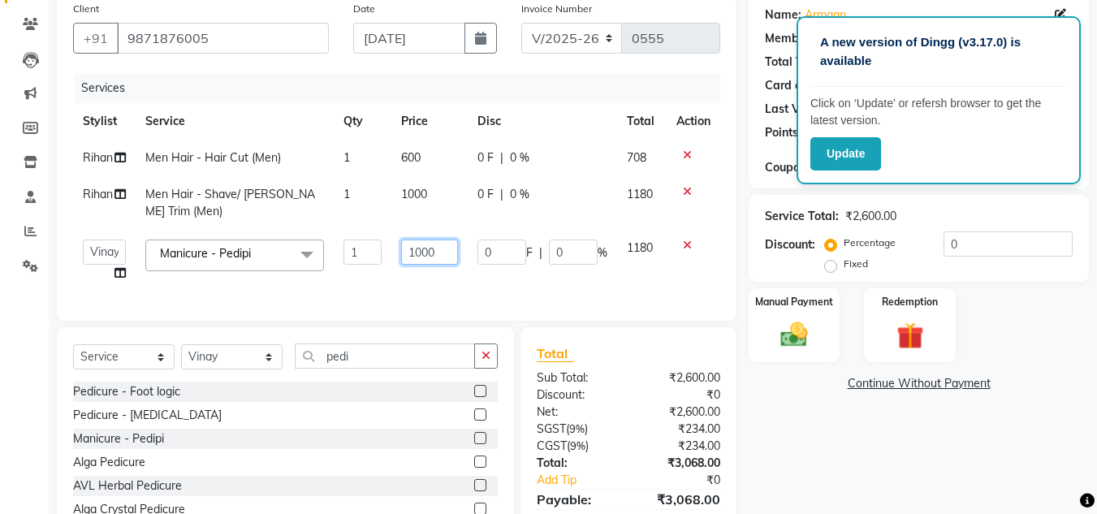
click at [421, 252] on input "1000" at bounding box center [429, 252] width 56 height 25
type input "700"
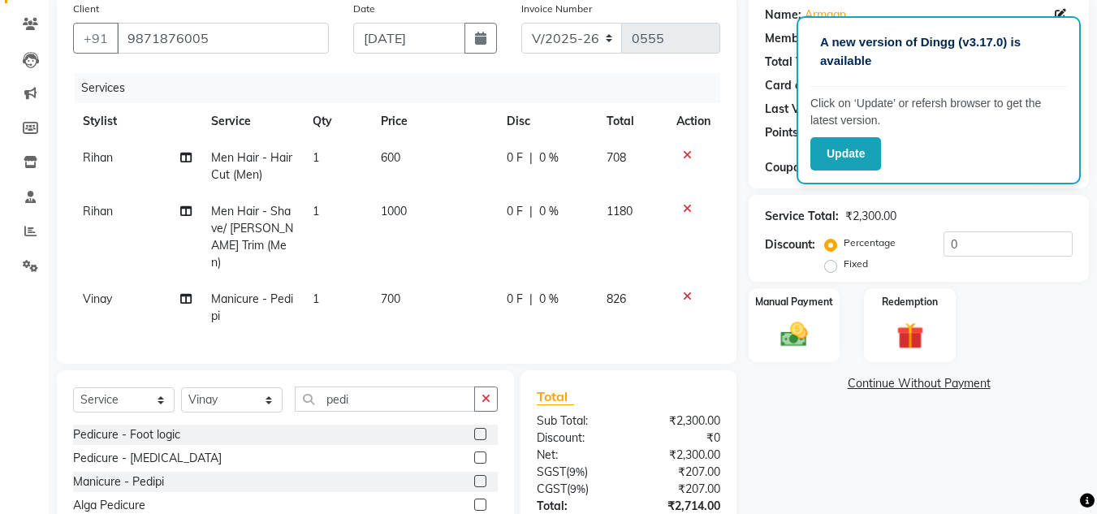
click at [322, 281] on td "1" at bounding box center [337, 308] width 68 height 54
select select "90271"
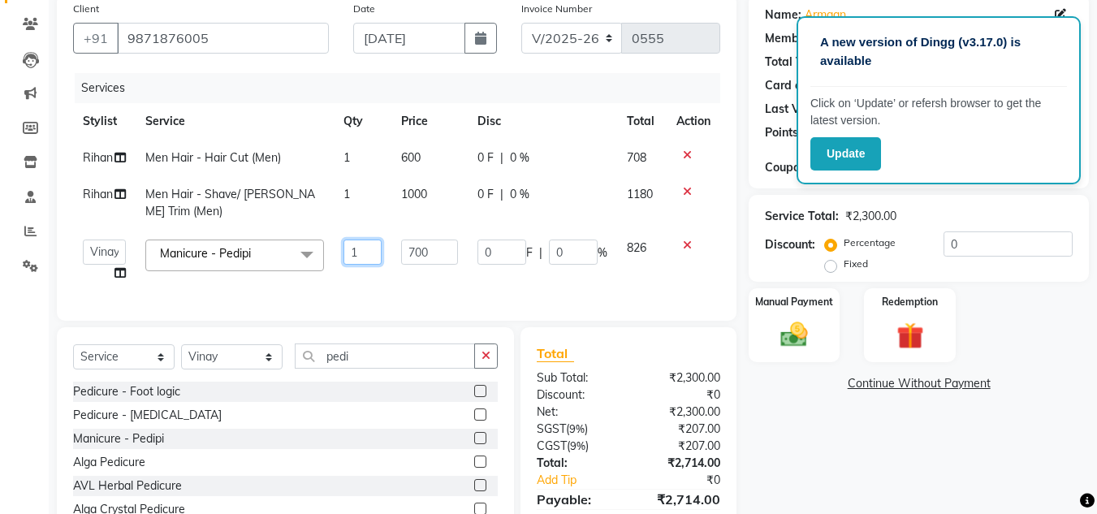
click at [359, 252] on input "1" at bounding box center [362, 252] width 39 height 25
type input "2"
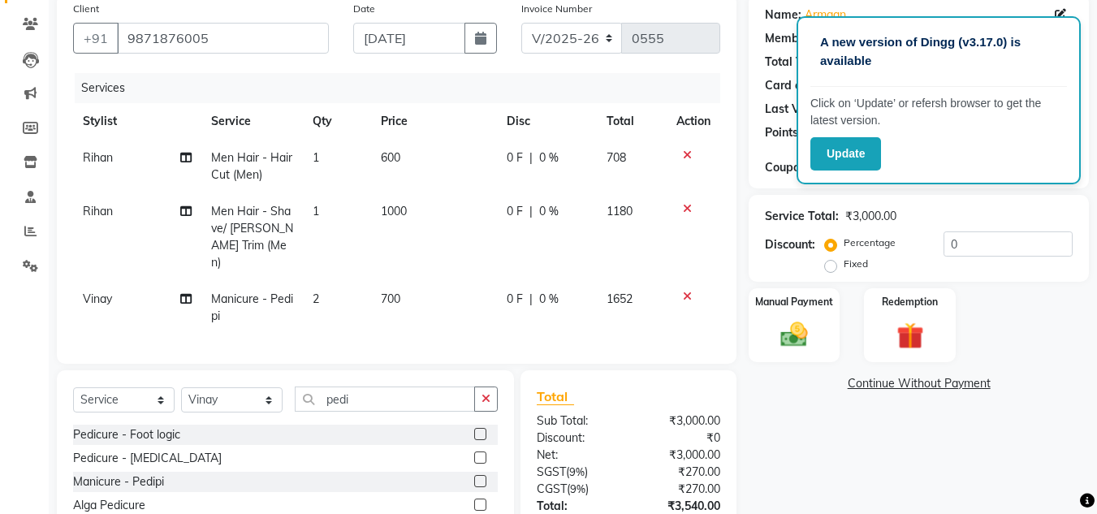
click at [363, 287] on td "2" at bounding box center [337, 308] width 68 height 54
select select "90271"
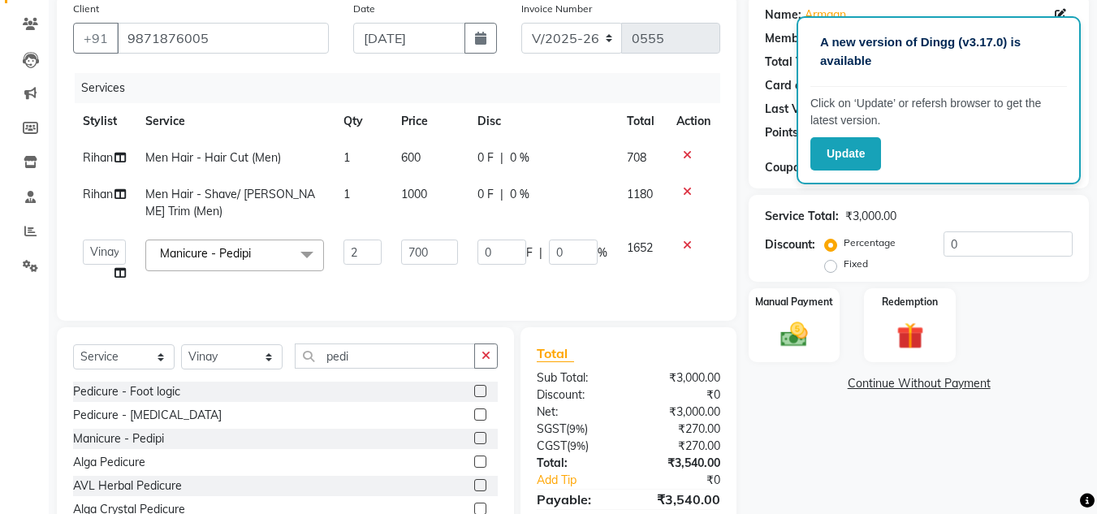
scroll to position [218, 0]
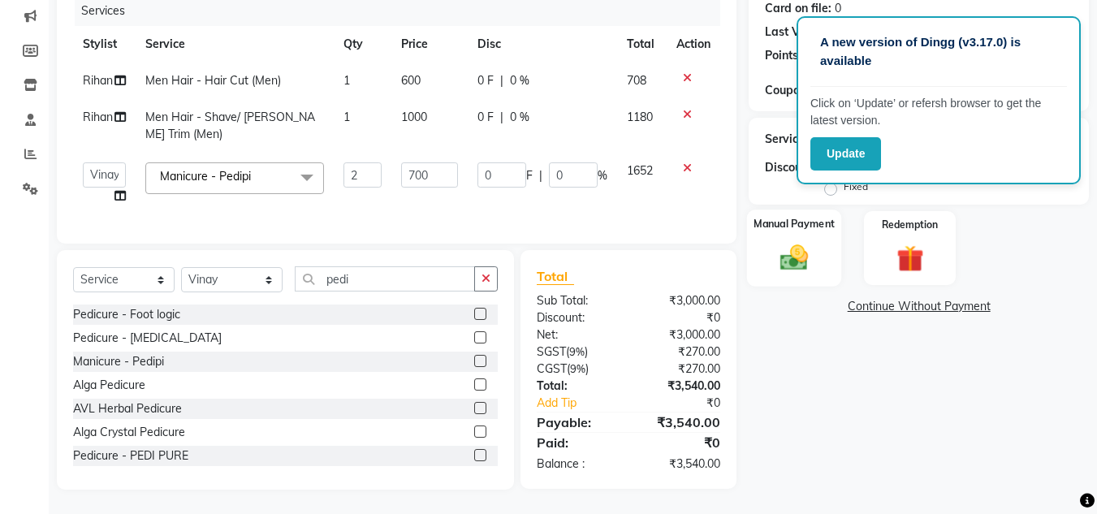
click at [802, 263] on div "Manual Payment" at bounding box center [794, 247] width 95 height 77
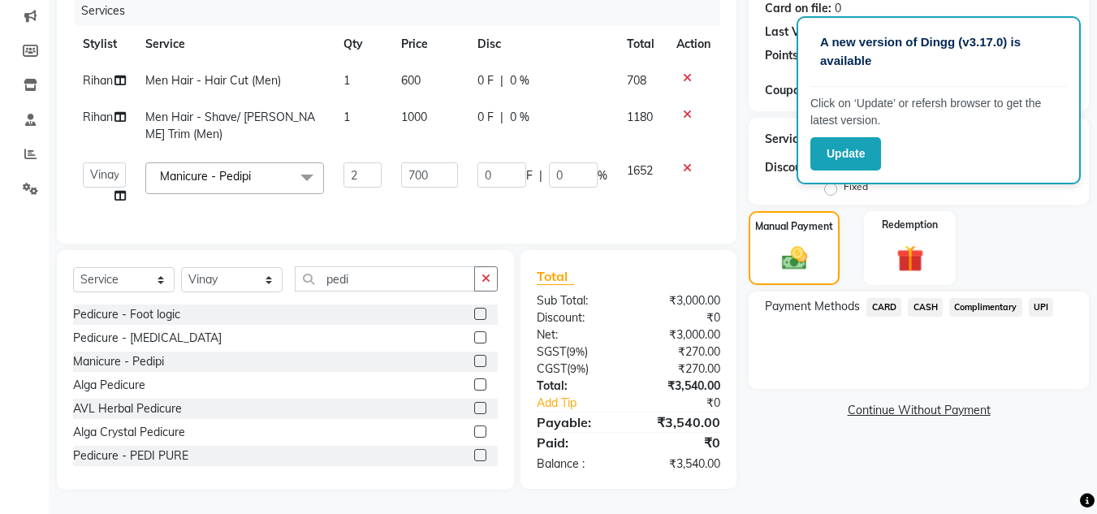
click at [1040, 298] on span "UPI" at bounding box center [1041, 307] width 25 height 19
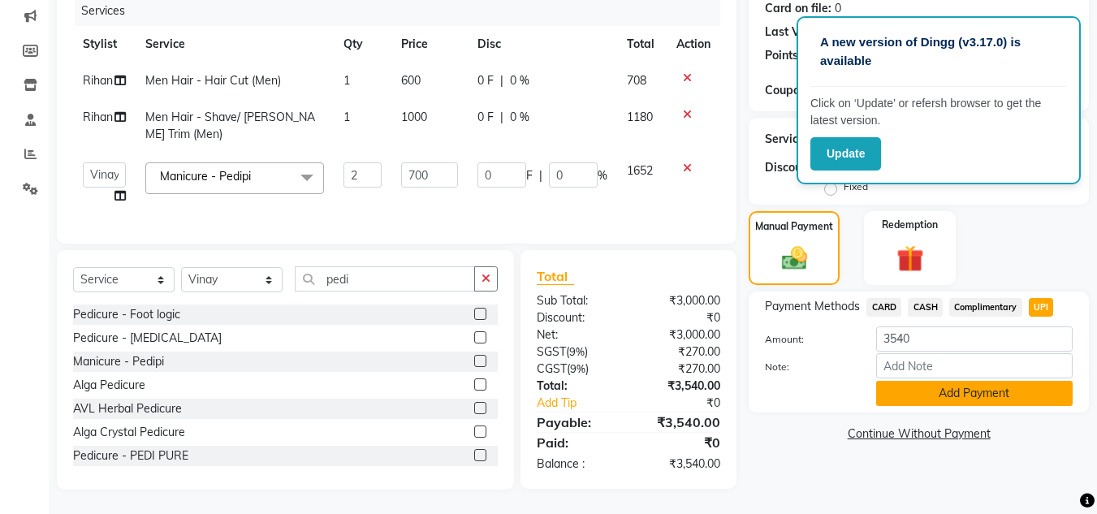
click at [926, 388] on button "Add Payment" at bounding box center [974, 393] width 196 height 25
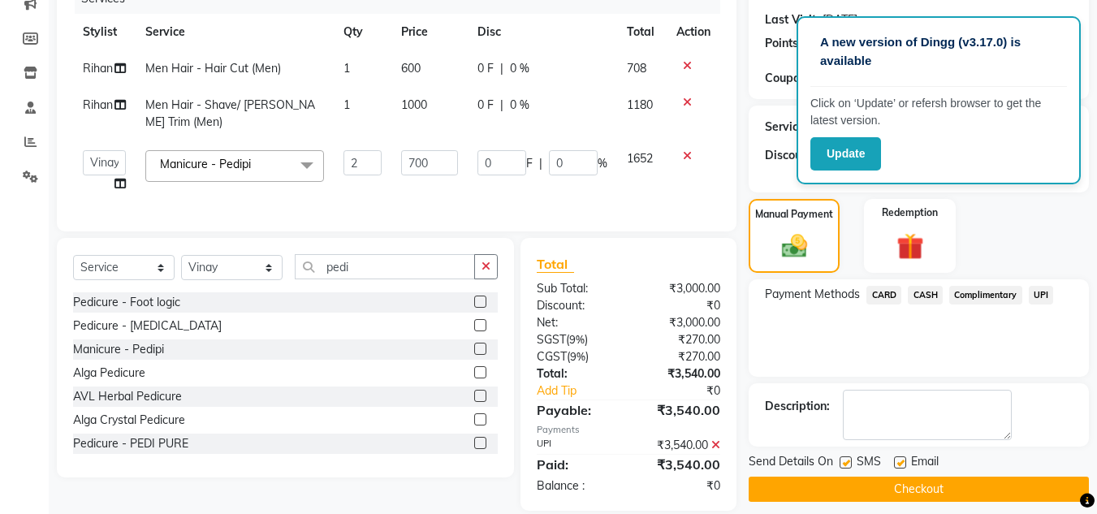
click at [816, 492] on button "Checkout" at bounding box center [919, 489] width 340 height 25
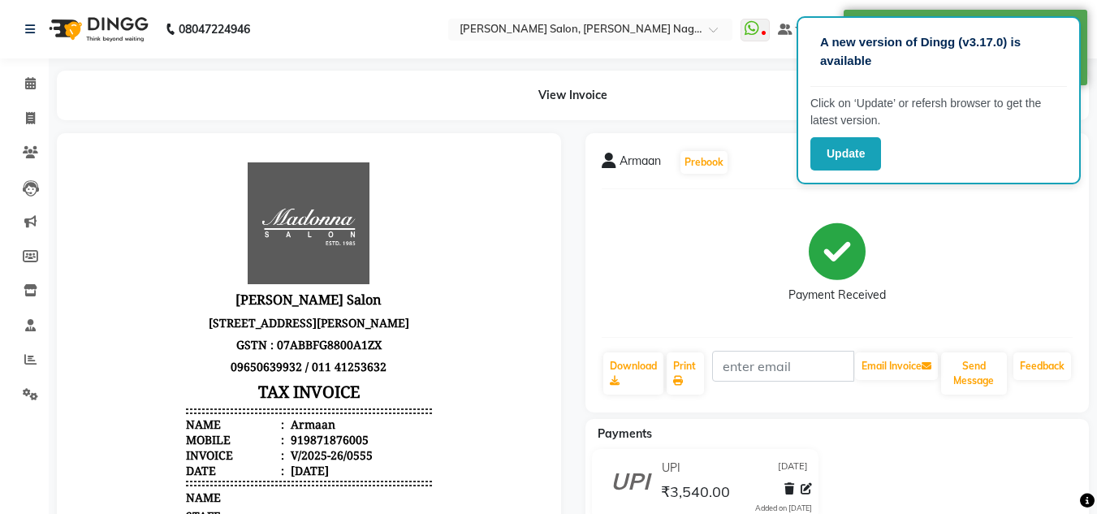
scroll to position [13, 0]
click at [32, 91] on span at bounding box center [30, 84] width 28 height 19
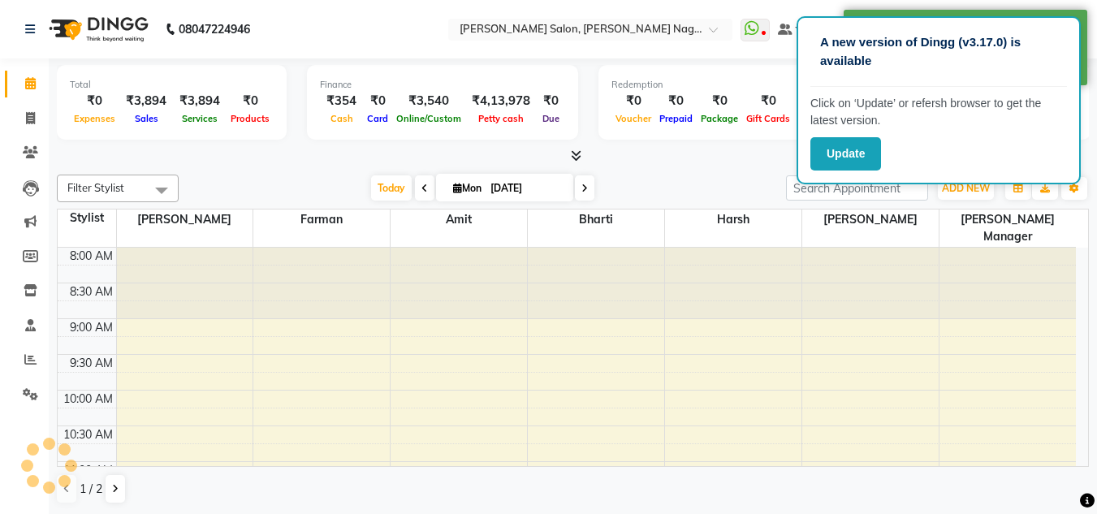
scroll to position [430, 0]
